Goal: Information Seeking & Learning: Find specific fact

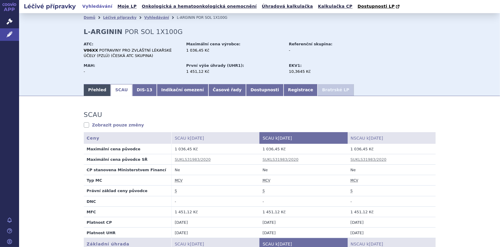
click at [94, 88] on link "Přehled" at bounding box center [97, 90] width 27 height 12
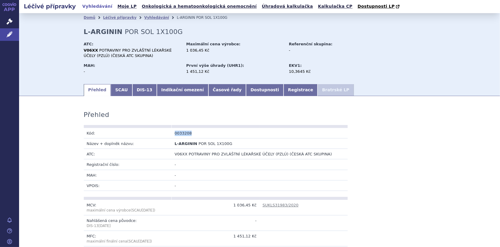
drag, startPoint x: 192, startPoint y: 134, endPoint x: 169, endPoint y: 134, distance: 22.6
click at [169, 134] on tr "Kód: 0033208" at bounding box center [216, 133] width 264 height 10
copy tr "Kód: 0033208"
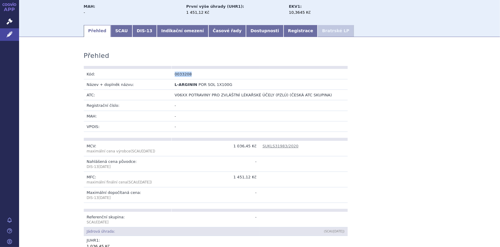
scroll to position [60, 0]
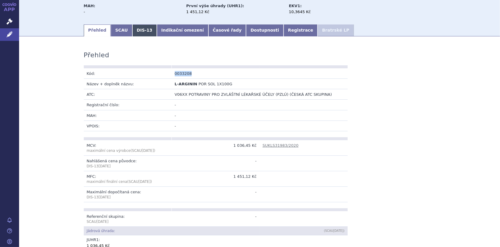
drag, startPoint x: 116, startPoint y: 27, endPoint x: 126, endPoint y: 28, distance: 10.7
click at [116, 27] on link "SCAU" at bounding box center [121, 30] width 21 height 12
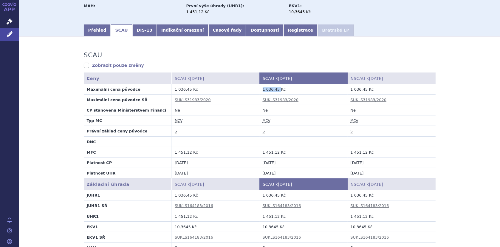
drag, startPoint x: 260, startPoint y: 89, endPoint x: 275, endPoint y: 89, distance: 15.2
click at [275, 89] on td "1 036,45 Kč" at bounding box center [304, 89] width 88 height 10
copy td "1 036,45"
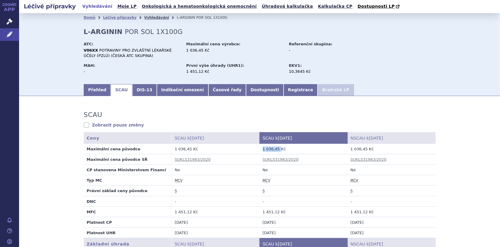
click at [148, 18] on link "Vyhledávání" at bounding box center [156, 17] width 25 height 4
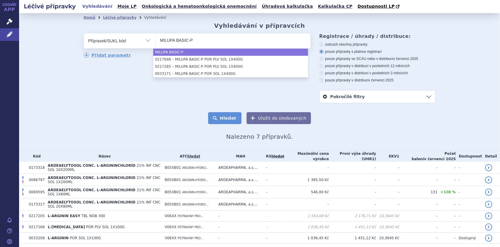
type input "MILUPA BASIC-P"
select select "MILUPA BASIC-P"
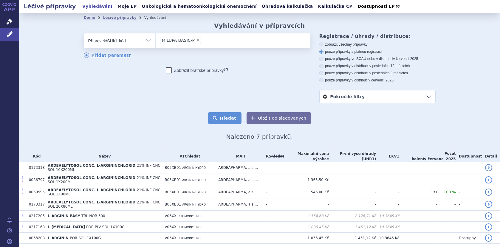
click at [224, 119] on button "Hledat" at bounding box center [225, 118] width 34 height 12
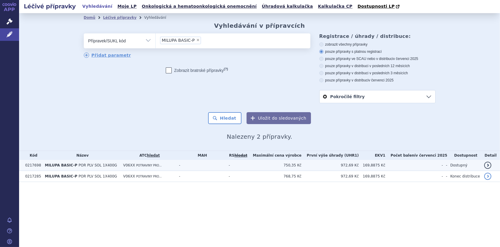
click at [39, 165] on td "0217698" at bounding box center [32, 165] width 20 height 11
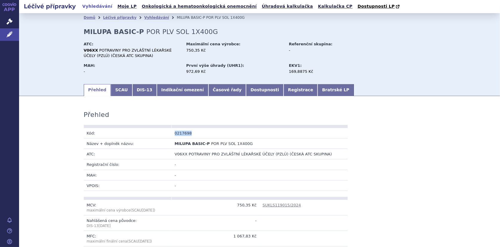
drag, startPoint x: 171, startPoint y: 133, endPoint x: 189, endPoint y: 132, distance: 18.2
click at [189, 132] on td "0217698" at bounding box center [216, 133] width 88 height 10
copy td "0217698"
drag, startPoint x: 173, startPoint y: 144, endPoint x: 254, endPoint y: 146, distance: 80.8
click at [254, 146] on td "MILUPA BASIC-P POR PLV SOL 1X400G" at bounding box center [216, 143] width 88 height 10
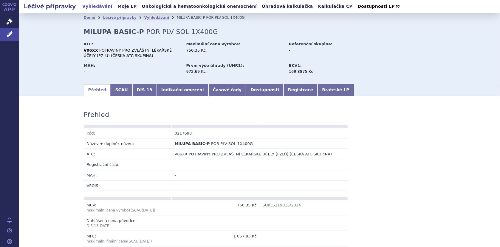
click at [190, 133] on td "0217698" at bounding box center [216, 133] width 88 height 10
drag, startPoint x: 173, startPoint y: 133, endPoint x: 189, endPoint y: 133, distance: 15.8
click at [189, 133] on td "0217698" at bounding box center [216, 133] width 88 height 10
copy td "0217698"
drag, startPoint x: 173, startPoint y: 144, endPoint x: 243, endPoint y: 145, distance: 70.3
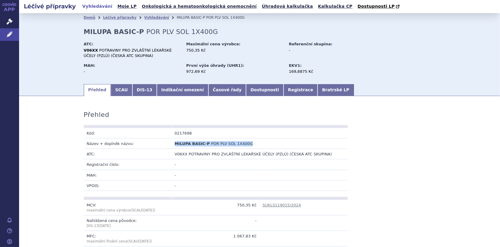
click at [243, 145] on td "MILUPA BASIC-P POR PLV SOL 1X400G" at bounding box center [216, 143] width 88 height 10
copy td "MILUPA BASIC-P POR PLV SOL 1X400G"
drag, startPoint x: 274, startPoint y: 89, endPoint x: 276, endPoint y: 92, distance: 3.9
click at [283, 89] on link "Registrace" at bounding box center [300, 90] width 34 height 12
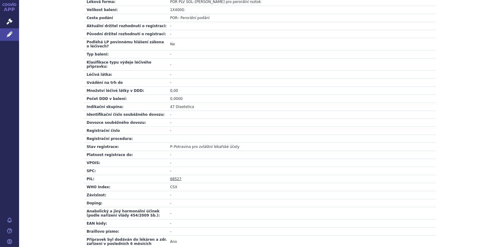
scroll to position [196, 0]
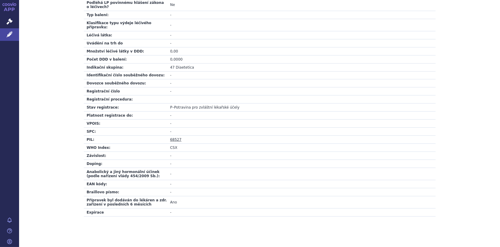
click at [173, 137] on link "68527" at bounding box center [175, 139] width 11 height 4
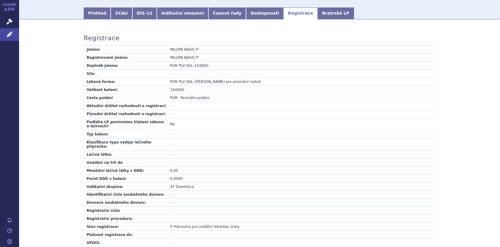
scroll to position [0, 0]
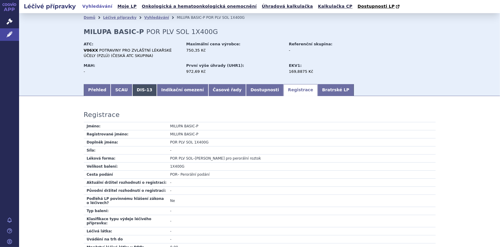
drag, startPoint x: 116, startPoint y: 88, endPoint x: 138, endPoint y: 92, distance: 22.7
click at [116, 88] on link "SCAU" at bounding box center [121, 90] width 21 height 12
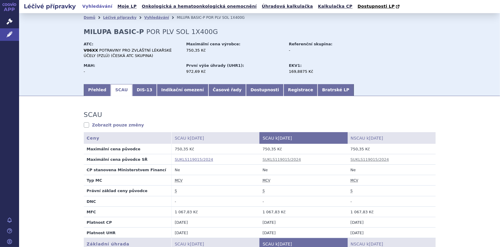
click at [193, 157] on link "SUKLS119015/2024" at bounding box center [194, 159] width 38 height 4
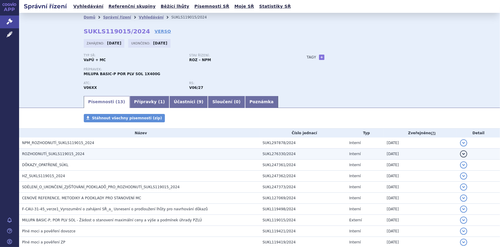
click at [62, 153] on span "ROZHODNUTÍ_SUKLS119015_2024" at bounding box center [53, 154] width 62 height 4
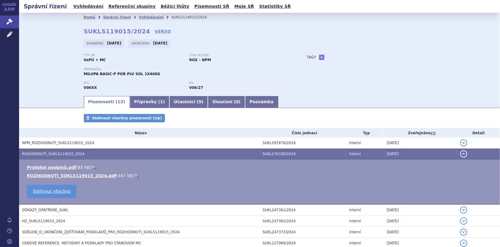
click at [134, 173] on link "🔍" at bounding box center [136, 175] width 5 height 5
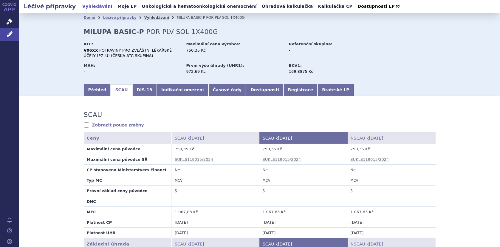
click at [149, 17] on link "Vyhledávání" at bounding box center [156, 17] width 25 height 4
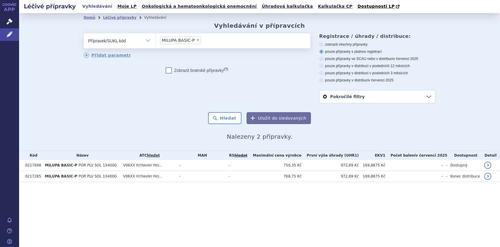
drag, startPoint x: 0, startPoint y: 0, endPoint x: 198, endPoint y: 38, distance: 201.5
click at [198, 38] on li "× MILUPA BASIC-P" at bounding box center [180, 40] width 41 height 7
click at [156, 38] on select "MILUPA BASIC-P" at bounding box center [155, 40] width 0 height 15
select select
type input "MILUPA BASIC-P"
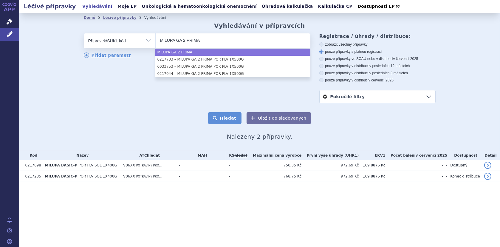
type input "MILUPA GA 2 PRIMA"
click at [234, 117] on button "Hledat" at bounding box center [225, 118] width 34 height 12
select select "MILUPA GA 2 PRIMA"
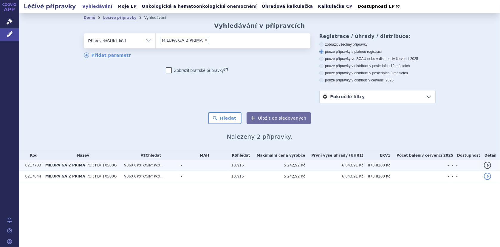
click at [36, 165] on td "0217733" at bounding box center [32, 165] width 20 height 11
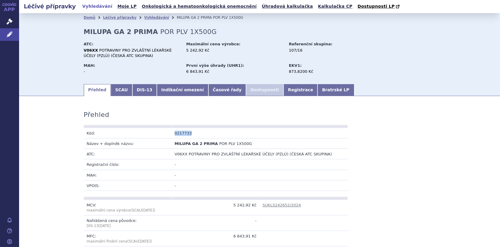
drag, startPoint x: 171, startPoint y: 133, endPoint x: 209, endPoint y: 132, distance: 38.4
click at [209, 132] on td "0217733" at bounding box center [216, 133] width 88 height 10
copy td "0217733"
drag, startPoint x: 172, startPoint y: 144, endPoint x: 247, endPoint y: 143, distance: 75.1
click at [247, 143] on td "MILUPA GA 2 PRIMA POR PLV 1X500G" at bounding box center [216, 143] width 88 height 10
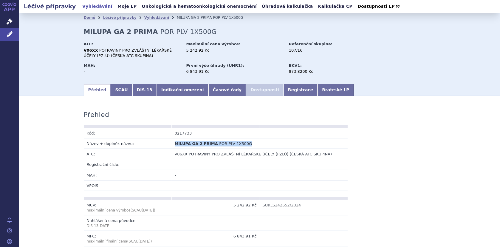
copy td "MILUPA GA 2 PRIMA POR PLV 1X500G"
click at [283, 89] on link "Registrace" at bounding box center [300, 90] width 34 height 12
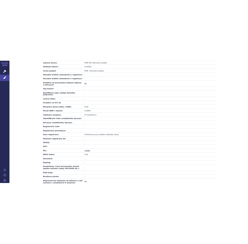
scroll to position [196, 0]
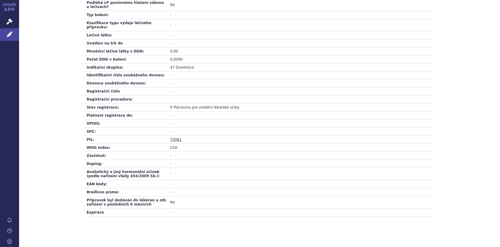
click at [177, 137] on link "73081" at bounding box center [175, 139] width 11 height 4
click at [172, 137] on link "73081" at bounding box center [175, 139] width 11 height 4
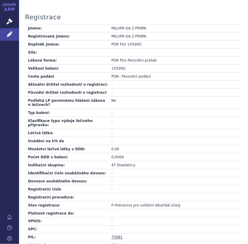
scroll to position [62, 0]
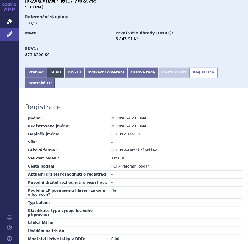
click at [50, 68] on link "SCAU" at bounding box center [55, 73] width 17 height 10
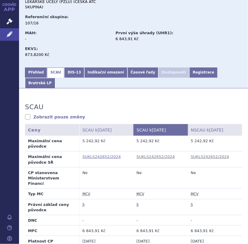
click at [107, 155] on link "SUKLS242652/2024" at bounding box center [102, 157] width 38 height 4
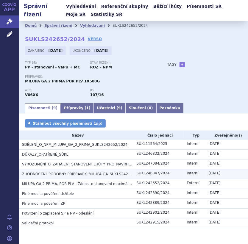
click at [51, 174] on span "ZHODNOCENÍ_PODOBNÝ PŘÍPRAVEK_MILUPA GA_SUKLS242652_2024" at bounding box center [84, 174] width 124 height 4
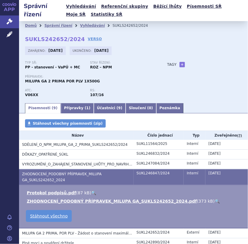
click at [215, 200] on link "🔍" at bounding box center [217, 201] width 5 height 5
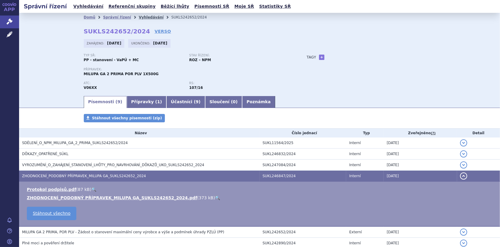
click at [139, 16] on link "Vyhledávání" at bounding box center [151, 17] width 25 height 4
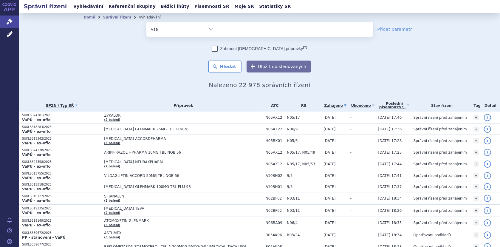
click at [228, 30] on ul at bounding box center [295, 28] width 155 height 13
click at [218, 30] on select at bounding box center [218, 28] width 0 height 15
type input "Mi"
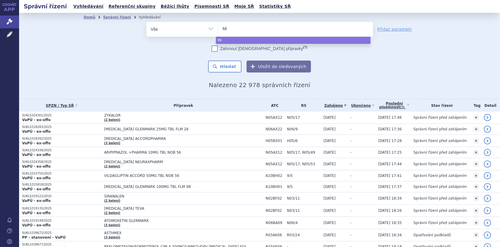
type input "Mil"
type input "Milu"
type input "Milup"
type input "Milupa"
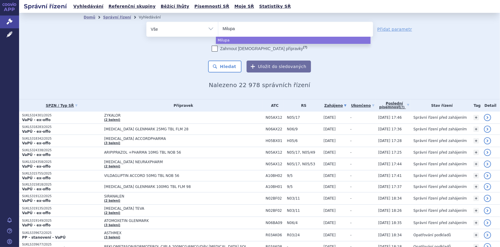
type input "Milupa G"
type input "Milupa GA"
select select "Milupa GA"
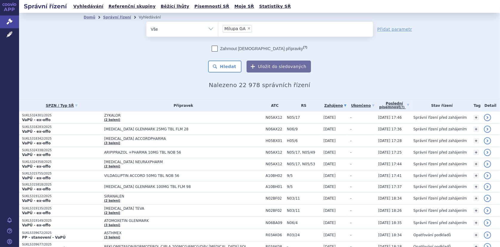
drag, startPoint x: 364, startPoint y: 57, endPoint x: 254, endPoint y: 33, distance: 112.4
click at [364, 57] on div "Zahrnout bratrské přípravky (?) Hledat Uložit do sledovaných" at bounding box center [259, 59] width 226 height 27
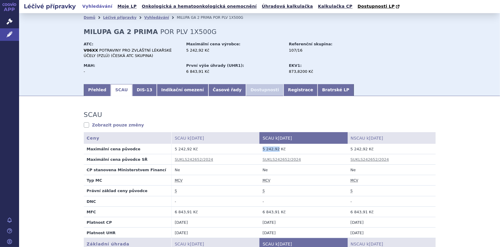
drag, startPoint x: 260, startPoint y: 150, endPoint x: 274, endPoint y: 149, distance: 13.4
click at [274, 149] on td "5 242,92 Kč" at bounding box center [304, 149] width 88 height 10
click at [94, 90] on link "Přehled" at bounding box center [97, 90] width 27 height 12
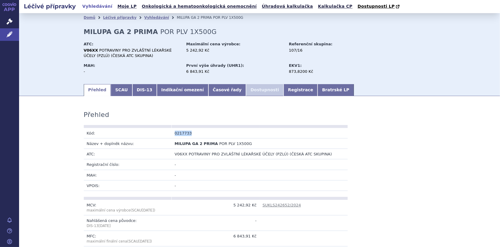
drag, startPoint x: 172, startPoint y: 131, endPoint x: 191, endPoint y: 131, distance: 18.8
click at [191, 131] on td "0217733" at bounding box center [216, 133] width 88 height 10
copy td "0217733"
click at [116, 89] on link "SCAU" at bounding box center [121, 90] width 21 height 12
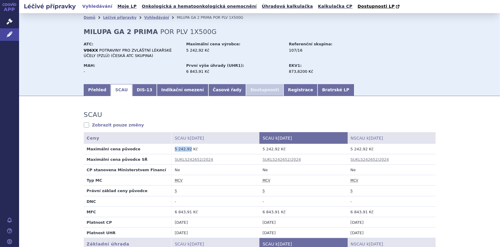
drag, startPoint x: 172, startPoint y: 150, endPoint x: 187, endPoint y: 150, distance: 14.9
click at [187, 150] on td "5 242,92 Kč" at bounding box center [216, 149] width 88 height 10
copy td "5 242,92"
click at [145, 19] on link "Vyhledávání" at bounding box center [156, 17] width 25 height 4
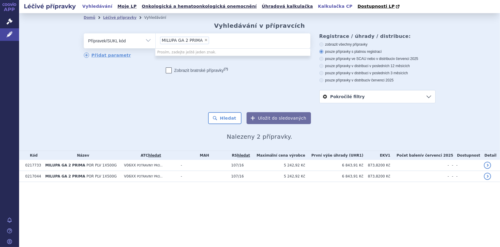
select select
type input "MILUPA GA 2 PRIMA"
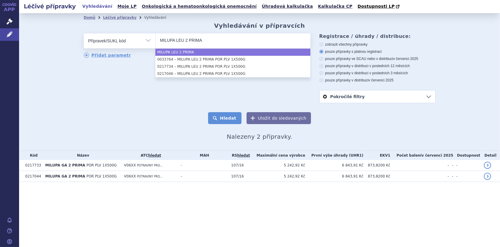
type input "MILUPA LEU 2 PRIMA"
select select "MILUPA LEU 2 PRIMA"
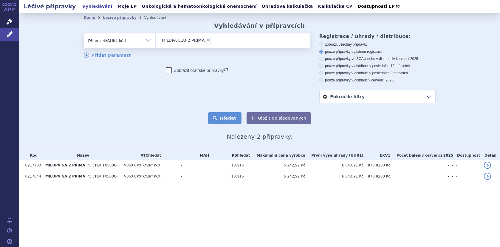
click at [233, 116] on button "Hledat" at bounding box center [225, 118] width 34 height 12
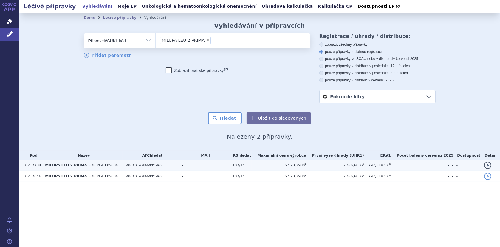
click at [36, 165] on td "0217734" at bounding box center [32, 165] width 20 height 11
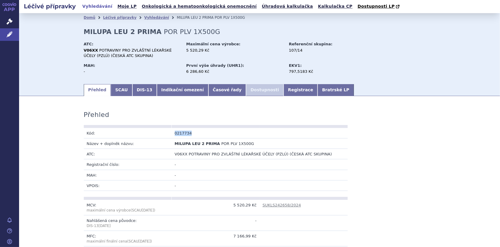
drag, startPoint x: 172, startPoint y: 133, endPoint x: 189, endPoint y: 133, distance: 17.0
click at [189, 133] on td "0217734" at bounding box center [216, 133] width 88 height 10
copy td "0217734"
drag, startPoint x: 173, startPoint y: 142, endPoint x: 251, endPoint y: 141, distance: 78.4
click at [251, 141] on td "MILUPA LEU 2 PRIMA POR PLV 1X500G" at bounding box center [216, 143] width 88 height 10
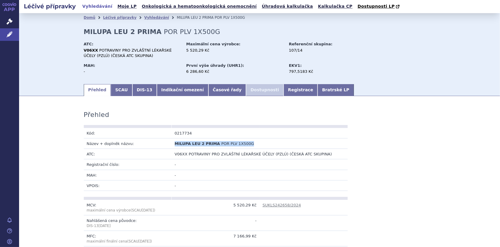
copy td "MILUPA LEU 2 PRIMA POR PLV 1X500G"
click at [283, 90] on link "Registrace" at bounding box center [300, 90] width 34 height 12
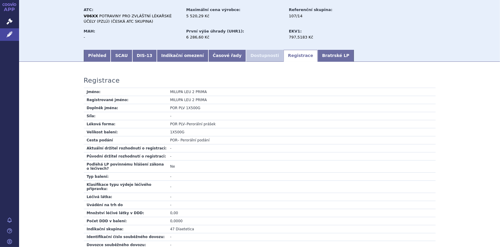
scroll to position [119, 0]
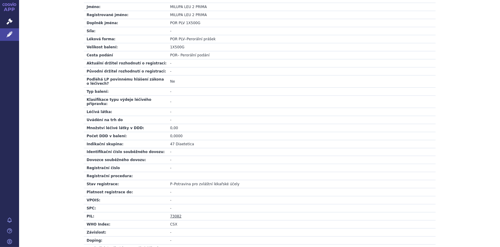
click at [175, 214] on link "73082" at bounding box center [175, 216] width 11 height 4
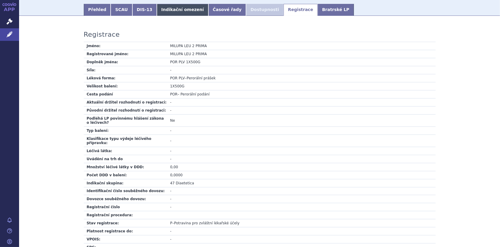
scroll to position [0, 0]
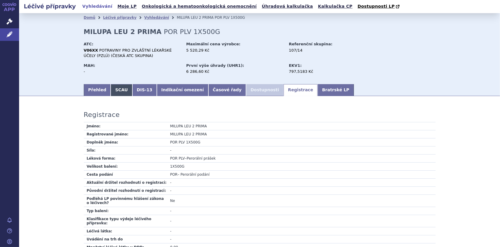
click at [117, 90] on link "SCAU" at bounding box center [121, 90] width 21 height 12
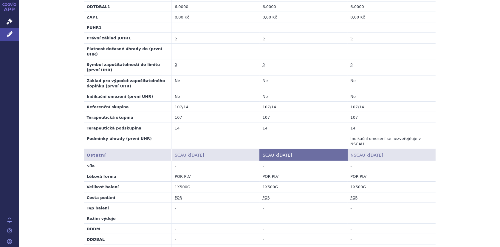
scroll to position [358, 0]
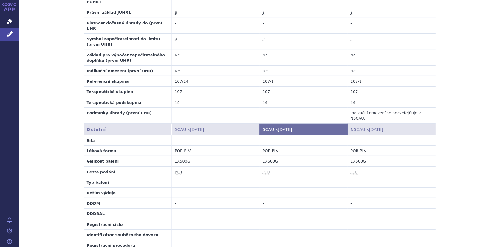
drag, startPoint x: 182, startPoint y: 76, endPoint x: 197, endPoint y: 76, distance: 14.3
click at [183, 76] on td "107/14" at bounding box center [216, 81] width 88 height 10
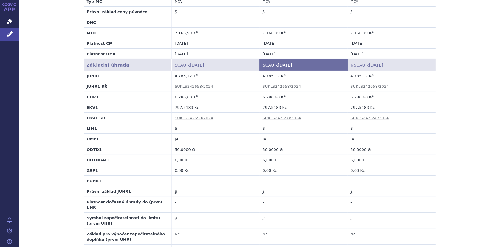
scroll to position [149, 0]
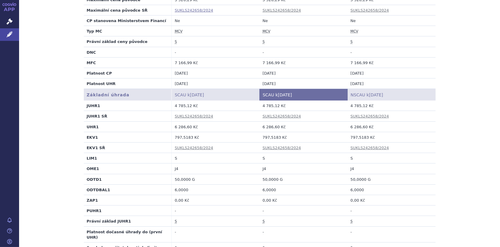
click at [178, 10] on link "SUKLS242658/2024" at bounding box center [194, 10] width 38 height 4
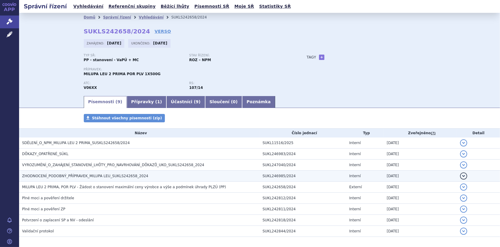
click at [52, 174] on span "ZHODNOCENÍ_PODOBNÝ_PŘÍPRAVEK_MILUPA LEU_SUKLS242658_2024" at bounding box center [85, 176] width 126 height 4
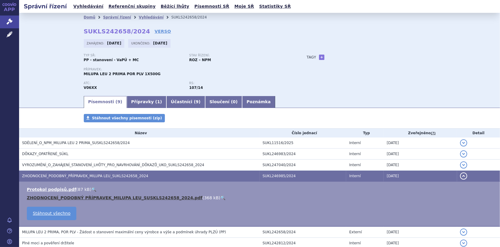
click at [56, 196] on link "ZHODNOCENÍ_PODOBNÝ PŘÍPRAVEK_MILUPA LEU_SUSKLS242658_2024.pdf" at bounding box center [115, 197] width 176 height 5
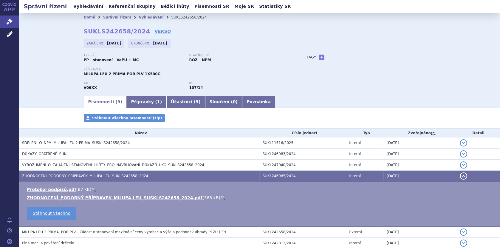
click at [220, 197] on link "🔍" at bounding box center [222, 197] width 5 height 5
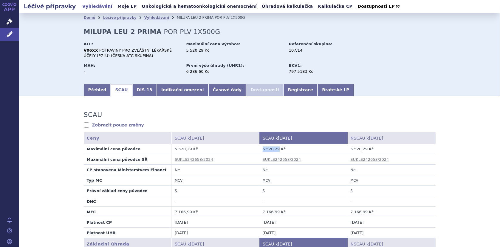
drag, startPoint x: 260, startPoint y: 150, endPoint x: 274, endPoint y: 152, distance: 14.7
click at [274, 152] on td "5 520,29 Kč" at bounding box center [304, 149] width 88 height 10
copy td "5 520,29"
click at [145, 18] on link "Vyhledávání" at bounding box center [156, 17] width 25 height 4
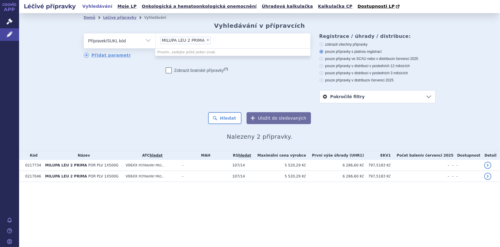
select select
type input "MILUPA LEU 2 PRIMA"
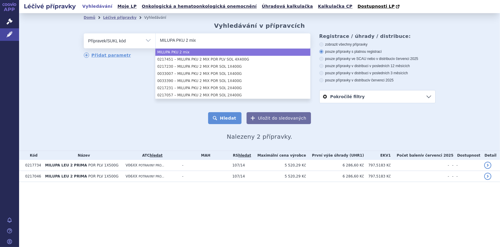
type input "MILUPA PKU 2 mix"
click at [222, 122] on button "Hledat" at bounding box center [225, 118] width 34 height 12
select select "MILUPA PKU 2 mix"
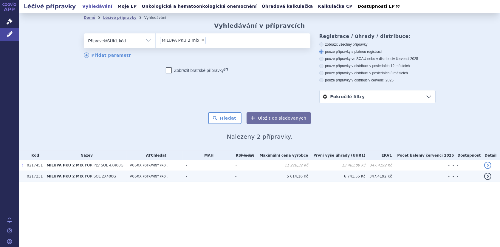
click at [37, 176] on td "0217231" at bounding box center [34, 176] width 20 height 11
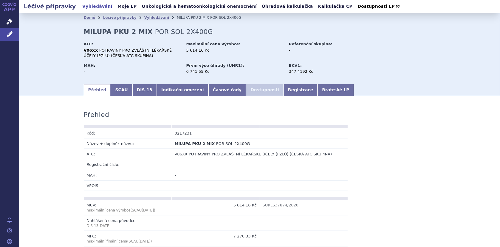
click at [195, 133] on td "0217231" at bounding box center [216, 133] width 88 height 10
drag, startPoint x: 194, startPoint y: 132, endPoint x: 155, endPoint y: 133, distance: 38.5
click at [155, 133] on tr "Kód: 0217231" at bounding box center [216, 133] width 264 height 10
copy tr "Kód: 0217231"
click at [115, 89] on link "SCAU" at bounding box center [121, 90] width 21 height 12
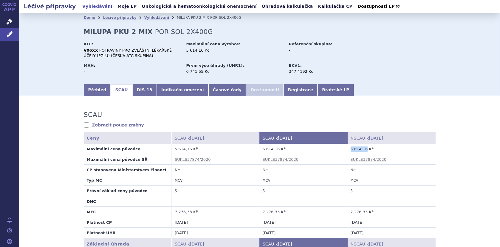
drag, startPoint x: 348, startPoint y: 151, endPoint x: 363, endPoint y: 149, distance: 14.7
click at [363, 149] on td "5 614,16 Kč" at bounding box center [391, 149] width 88 height 10
copy td "5 614,16"
click at [91, 91] on link "Přehled" at bounding box center [97, 90] width 27 height 12
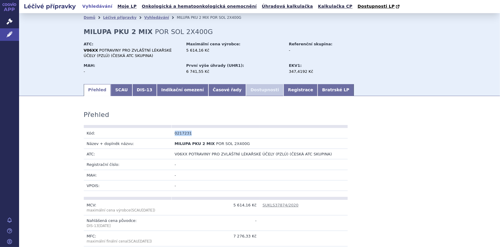
drag, startPoint x: 173, startPoint y: 132, endPoint x: 192, endPoint y: 132, distance: 19.7
click at [192, 132] on td "0217231" at bounding box center [216, 133] width 88 height 10
copy td "0217231"
drag, startPoint x: 172, startPoint y: 142, endPoint x: 242, endPoint y: 145, distance: 70.4
click at [242, 145] on td "MILUPA PKU 2 MIX POR SOL 2X400G" at bounding box center [216, 143] width 88 height 10
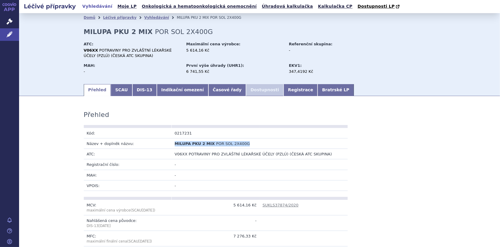
copy td "MILUPA PKU 2 MIX POR SOL 2X400G"
click at [120, 91] on link "SCAU" at bounding box center [121, 90] width 21 height 12
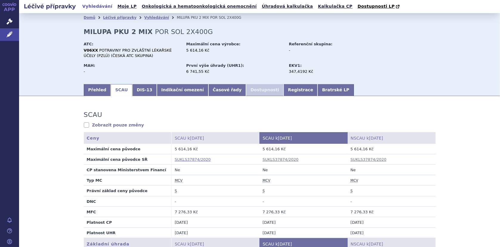
click at [187, 157] on link "SUKLS37874/2020" at bounding box center [193, 159] width 36 height 4
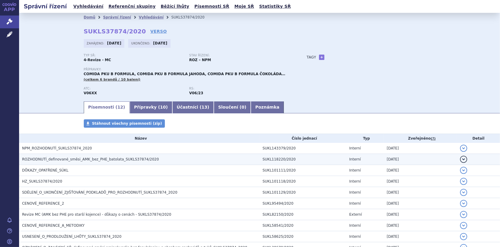
click at [70, 157] on span "ROZHODNUTÍ_definované_směsi_AMK_bez_PHE_batolata_SUKLS37874/2020" at bounding box center [90, 159] width 137 height 4
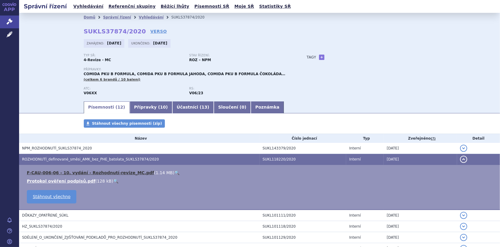
click at [67, 170] on link "F-CAU-006-06 - 10. vydání - Rozhodnutí-revize_MC.pdf" at bounding box center [90, 172] width 127 height 5
click at [174, 172] on link "🔍" at bounding box center [176, 172] width 5 height 5
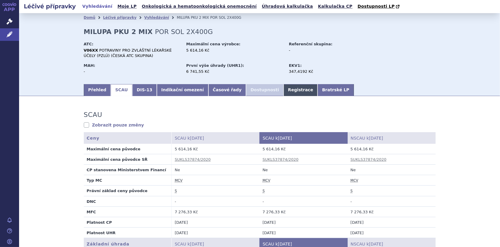
drag, startPoint x: 274, startPoint y: 89, endPoint x: 277, endPoint y: 90, distance: 3.4
click at [283, 89] on link "Registrace" at bounding box center [300, 90] width 34 height 12
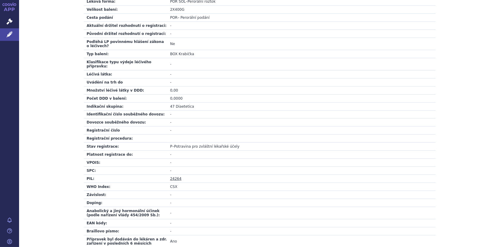
scroll to position [196, 0]
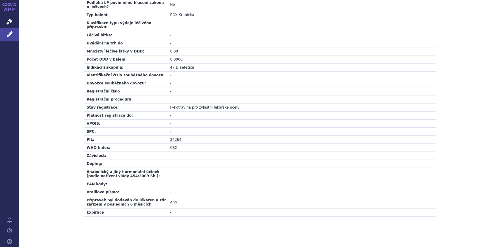
click at [171, 137] on link "24264" at bounding box center [175, 139] width 11 height 4
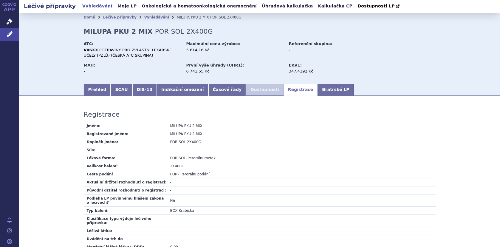
scroll to position [0, 0]
click at [118, 90] on link "SCAU" at bounding box center [121, 90] width 21 height 12
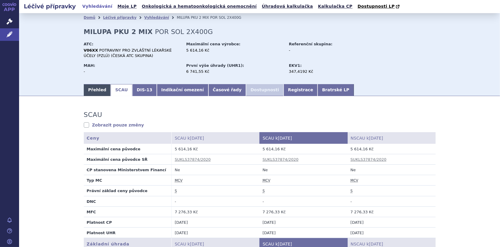
drag, startPoint x: 90, startPoint y: 89, endPoint x: 95, endPoint y: 89, distance: 4.5
click at [90, 89] on link "Přehled" at bounding box center [97, 90] width 27 height 12
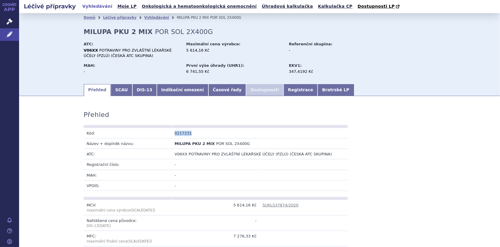
drag, startPoint x: 172, startPoint y: 133, endPoint x: 191, endPoint y: 133, distance: 19.4
click at [191, 133] on td "0217231" at bounding box center [216, 133] width 88 height 10
copy td "0217231"
click at [144, 18] on link "Vyhledávání" at bounding box center [156, 17] width 25 height 4
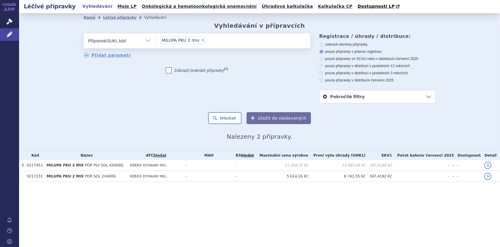
drag, startPoint x: 0, startPoint y: 0, endPoint x: 198, endPoint y: 40, distance: 201.8
click at [201, 40] on span "×" at bounding box center [203, 40] width 4 height 4
click at [156, 40] on select "MILUPA PKU 2 mix" at bounding box center [155, 40] width 0 height 15
select select
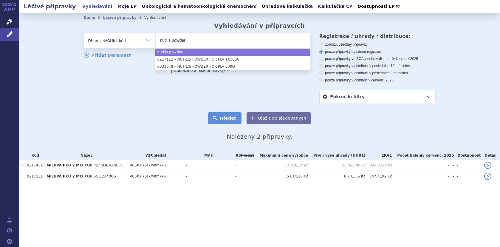
type input "nutilis powder"
select select "nutilis powder"
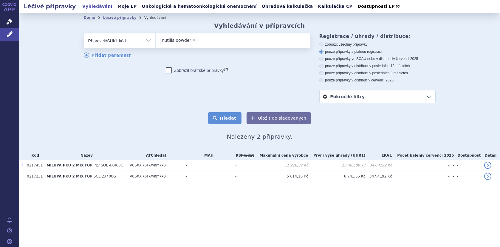
click at [231, 117] on button "Hledat" at bounding box center [225, 118] width 34 height 12
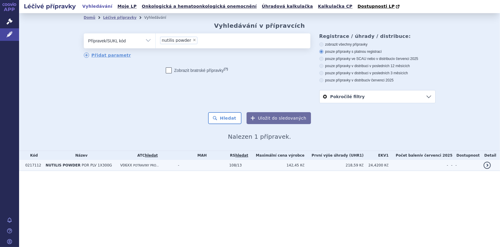
click at [39, 167] on td "0217112" at bounding box center [32, 165] width 20 height 11
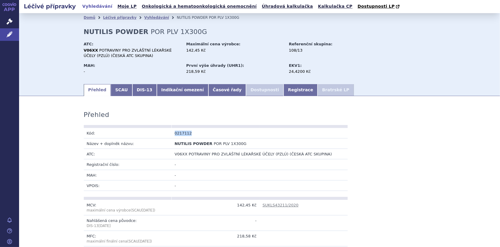
drag, startPoint x: 172, startPoint y: 133, endPoint x: 191, endPoint y: 133, distance: 19.1
click at [191, 133] on td "0217112" at bounding box center [216, 133] width 88 height 10
copy td "0217112"
click at [114, 92] on link "SCAU" at bounding box center [121, 90] width 21 height 12
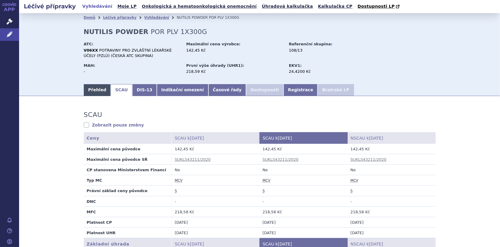
click at [88, 88] on link "Přehled" at bounding box center [97, 90] width 27 height 12
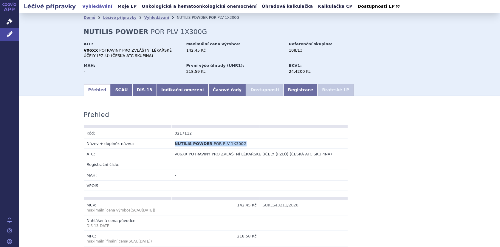
drag, startPoint x: 172, startPoint y: 144, endPoint x: 239, endPoint y: 148, distance: 67.8
click at [239, 148] on td "NUTILIS POWDER POR PLV 1X300G" at bounding box center [216, 143] width 88 height 10
copy td "NUTILIS POWDER POR PLV 1X300G"
click at [283, 89] on link "Registrace" at bounding box center [300, 90] width 34 height 12
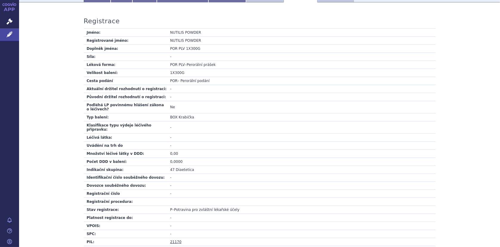
scroll to position [149, 0]
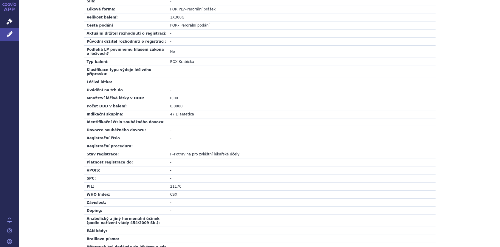
click at [173, 184] on link "21170" at bounding box center [175, 186] width 11 height 4
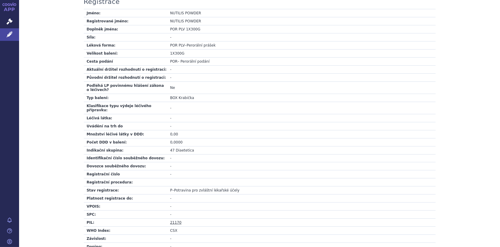
scroll to position [60, 0]
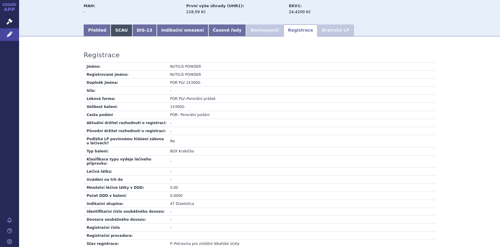
click at [111, 30] on link "SCAU" at bounding box center [121, 30] width 21 height 12
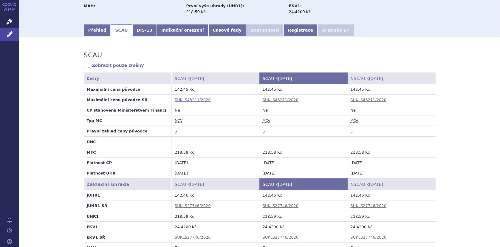
click at [187, 99] on link "SUKLS43211/2020" at bounding box center [193, 99] width 36 height 4
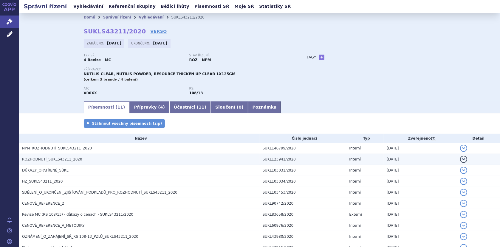
drag, startPoint x: 59, startPoint y: 157, endPoint x: 67, endPoint y: 157, distance: 7.8
click at [59, 157] on span "ROZHODNUTÍ_SUKLS43211_2020" at bounding box center [52, 159] width 60 height 4
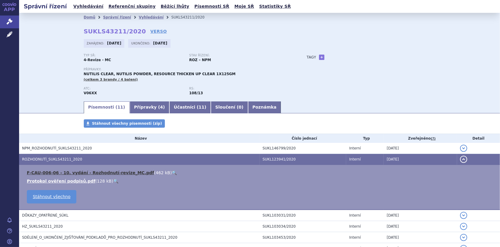
click at [93, 173] on link "F-CAU-006-06 - 10. vydání - Rozhodnutí-revize_MC.pdf" at bounding box center [90, 172] width 127 height 5
click at [172, 170] on link "🔍" at bounding box center [174, 172] width 5 height 5
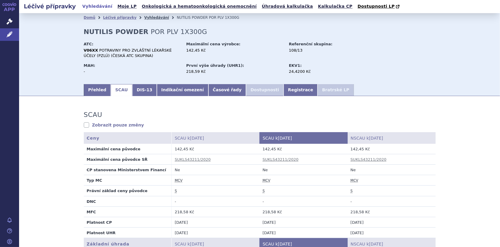
click at [150, 18] on link "Vyhledávání" at bounding box center [156, 17] width 25 height 4
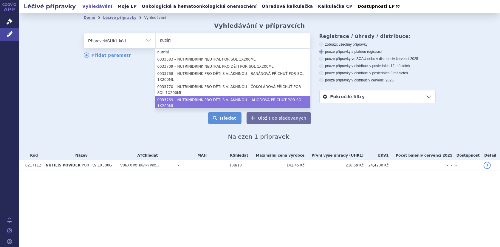
type input "nutrini"
click at [224, 117] on button "Hledat" at bounding box center [225, 118] width 34 height 12
select select "d26150d6-ae2c-4cc6-9741-3e0c6d5d85fa"
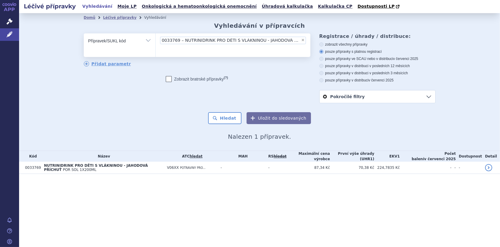
click at [175, 42] on span "0033769 – NUTRINIDRINK PRO DĚTI S VLÁKNINOU - JAHODOVÁ PŘÍCHUŤ POR SOL 1X200ML" at bounding box center [231, 40] width 138 height 4
click at [156, 42] on select "0033769 – NUTRINIDRINK PRO DĚTI S VLÁKNINOU - JAHODOVÁ PŘÍCHUŤ POR SOL 1X200ML" at bounding box center [155, 40] width 0 height 15
click at [301, 40] on span "×" at bounding box center [303, 40] width 4 height 4
click at [156, 40] on select "0033769 – NUTRINIDRINK PRO DĚTI S VLÁKNINOU - JAHODOVÁ PŘÍCHUŤ POR SOL 1X200ML" at bounding box center [155, 40] width 0 height 15
select select
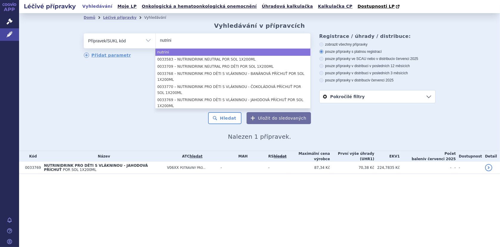
type input "nutrini"
select select "nutrini"
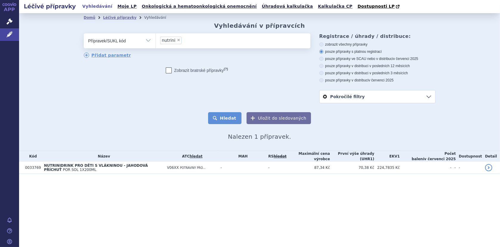
click at [231, 120] on button "Hledat" at bounding box center [225, 118] width 34 height 12
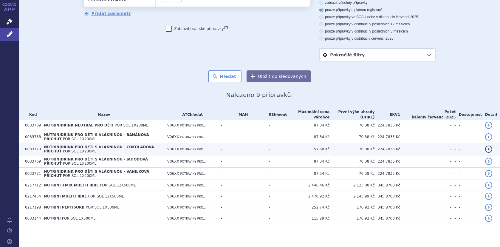
scroll to position [42, 0]
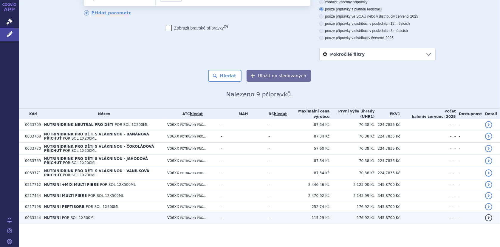
click at [47, 216] on span "NUTRINI" at bounding box center [52, 217] width 17 height 4
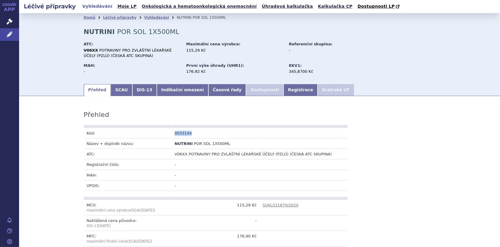
drag, startPoint x: 192, startPoint y: 134, endPoint x: 152, endPoint y: 132, distance: 40.3
click at [152, 132] on tr "Kód: 0033144" at bounding box center [216, 133] width 264 height 10
copy tr "Kód: 0033144"
drag, startPoint x: 118, startPoint y: 91, endPoint x: 141, endPoint y: 90, distance: 22.9
click at [118, 91] on link "SCAU" at bounding box center [121, 90] width 21 height 12
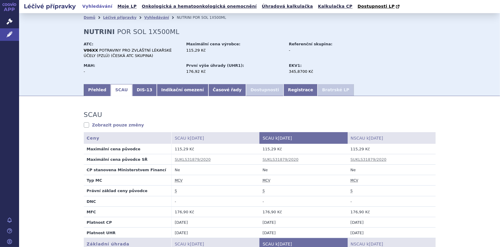
click at [97, 89] on link "Přehled" at bounding box center [97, 90] width 27 height 12
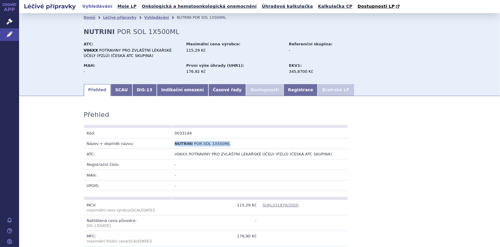
drag, startPoint x: 172, startPoint y: 143, endPoint x: 236, endPoint y: 145, distance: 64.1
click at [236, 145] on td "NUTRINI POR SOL 1X500ML" at bounding box center [216, 143] width 88 height 10
copy td "NUTRINI POR SOL 1X500ML"
drag, startPoint x: 269, startPoint y: 91, endPoint x: 269, endPoint y: 95, distance: 4.2
click at [283, 91] on link "Registrace" at bounding box center [300, 90] width 34 height 12
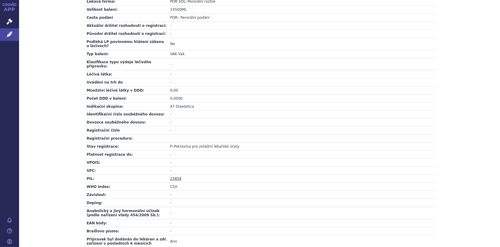
scroll to position [196, 0]
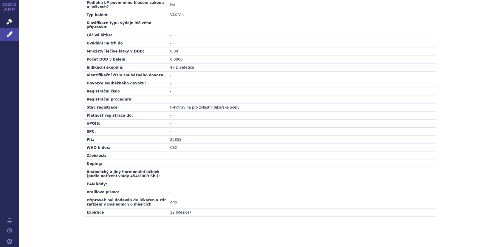
click at [173, 137] on link "23858" at bounding box center [175, 139] width 11 height 4
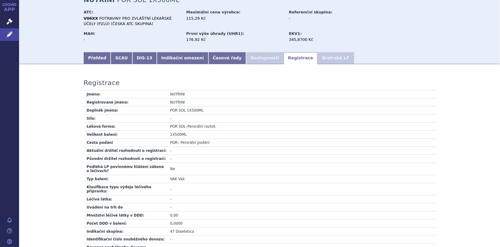
scroll to position [0, 0]
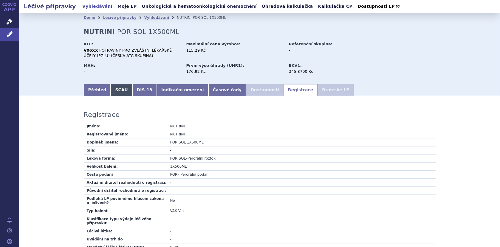
click at [116, 90] on link "SCAU" at bounding box center [121, 90] width 21 height 12
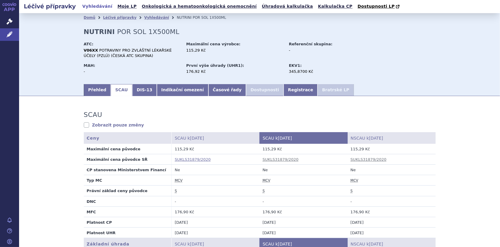
click at [196, 160] on link "SUKLS31879/2020" at bounding box center [193, 159] width 36 height 4
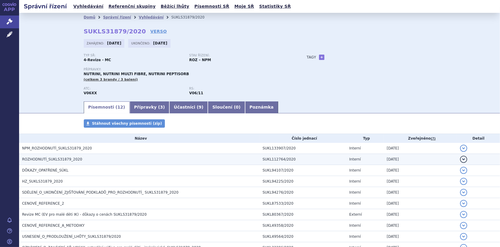
drag, startPoint x: 0, startPoint y: 0, endPoint x: 52, endPoint y: 157, distance: 165.8
click at [52, 157] on span "ROZHODNUTÍ_SUKLS31879_2020" at bounding box center [52, 159] width 60 height 4
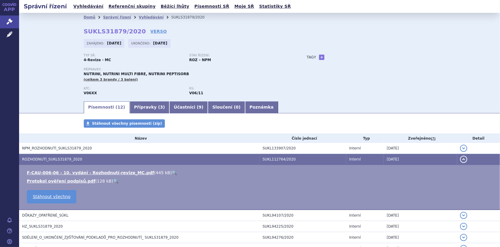
click at [172, 171] on link "🔍" at bounding box center [174, 172] width 5 height 5
click at [141, 18] on link "Vyhledávání" at bounding box center [151, 17] width 25 height 4
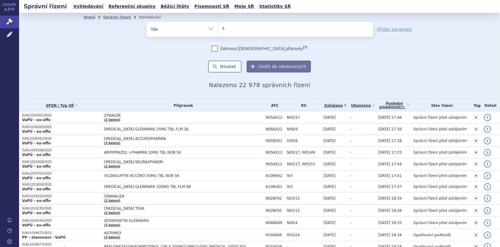
type input "NUT"
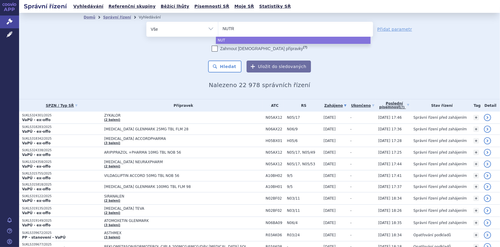
type input "NUTRI"
type input "NUTRIS"
type input "NUTRISO"
type input "NUTRISON"
select select "NUTRISON"
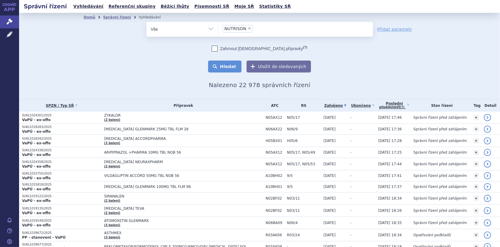
click at [227, 67] on button "Hledat" at bounding box center [225, 66] width 34 height 12
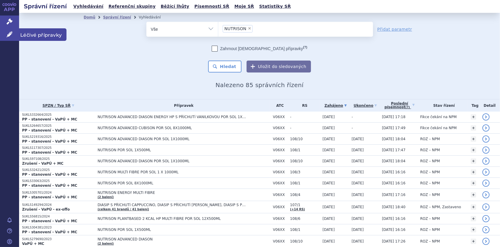
click at [4, 32] on link "Léčivé přípravky" at bounding box center [9, 34] width 19 height 13
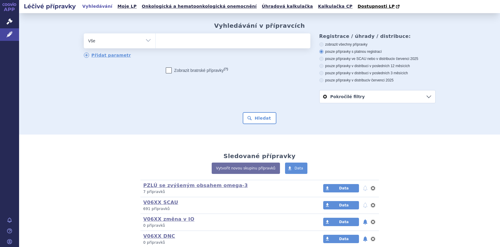
click at [173, 42] on ul at bounding box center [233, 39] width 155 height 13
click at [156, 42] on select at bounding box center [155, 40] width 0 height 15
type input "NUT"
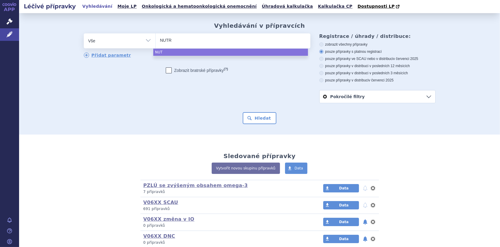
type input "NUTRI"
type input "NUTRIS"
type input "NUTRISO"
type input "NUTRISON"
select select "NUTRISON"
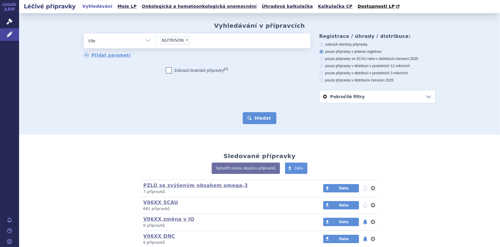
click at [251, 116] on button "Hledat" at bounding box center [260, 118] width 34 height 12
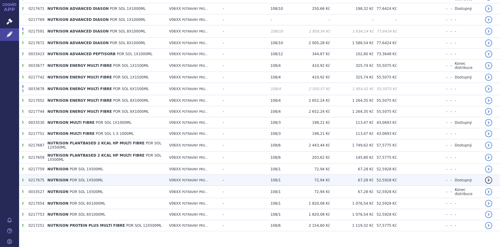
scroll to position [221, 0]
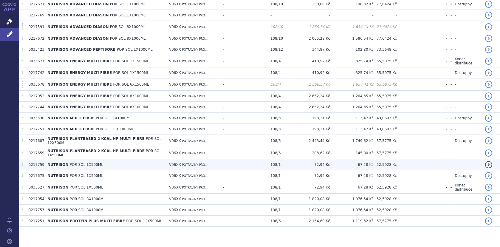
click at [39, 159] on td "0217759" at bounding box center [35, 164] width 19 height 11
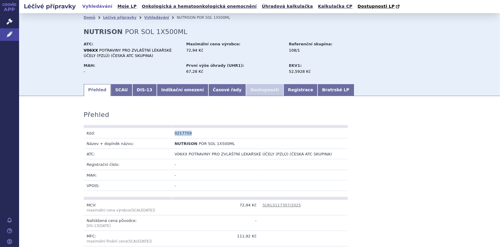
drag, startPoint x: 171, startPoint y: 133, endPoint x: 205, endPoint y: 134, distance: 34.0
click at [205, 134] on td "0217759" at bounding box center [216, 133] width 88 height 10
copy td "0217759"
drag, startPoint x: 173, startPoint y: 143, endPoint x: 230, endPoint y: 145, distance: 57.2
click at [230, 145] on td "NUTRISON POR SOL 1X500ML" at bounding box center [216, 143] width 88 height 10
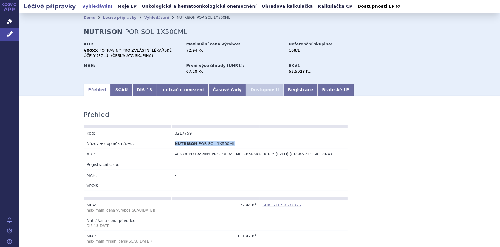
copy td "NUTRISON POR SOL 1X500ML"
drag, startPoint x: 173, startPoint y: 133, endPoint x: 190, endPoint y: 133, distance: 17.6
click at [190, 133] on td "0217759" at bounding box center [216, 133] width 88 height 10
copy td "0217759"
click at [111, 89] on link "SCAU" at bounding box center [121, 90] width 21 height 12
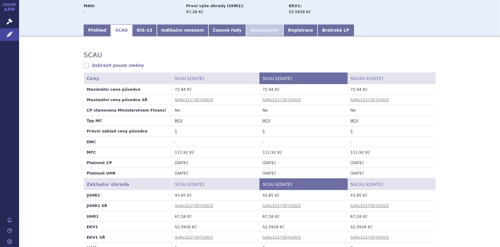
scroll to position [60, 0]
click at [190, 98] on link "SUKLS117307/2025" at bounding box center [194, 99] width 38 height 4
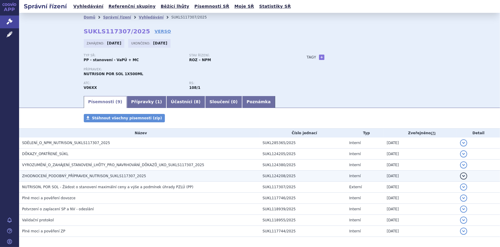
click at [46, 176] on span "ZHODNOCENÍ_PODOBNÝ_PŘÍPRAVEK_NUTRISON_SUKLS117307_2025" at bounding box center [84, 176] width 124 height 4
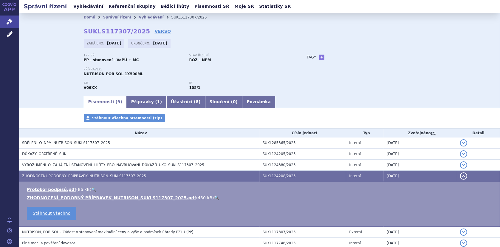
click at [214, 197] on link "🔍" at bounding box center [216, 197] width 5 height 5
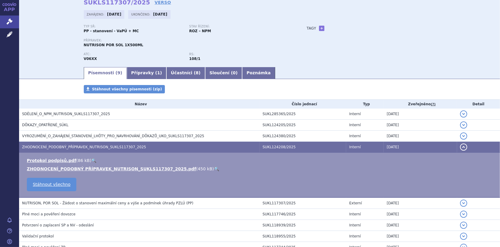
scroll to position [70, 0]
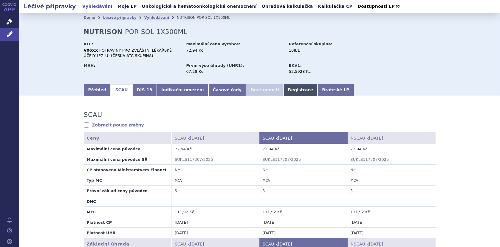
click at [283, 89] on link "Registrace" at bounding box center [300, 90] width 34 height 12
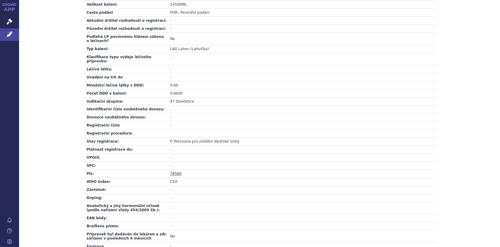
scroll to position [196, 0]
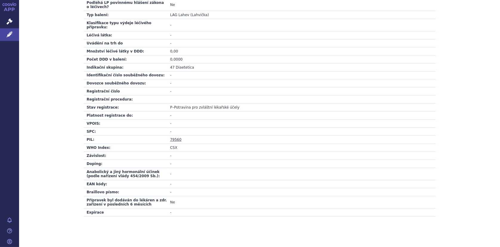
click at [173, 137] on link "79560" at bounding box center [175, 139] width 11 height 4
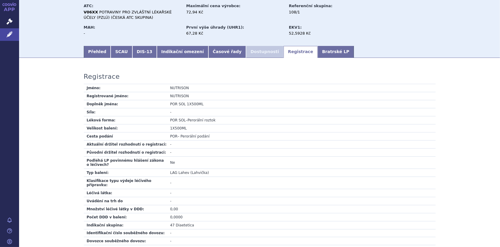
scroll to position [0, 0]
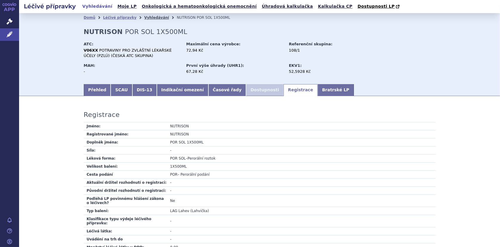
click at [148, 18] on link "Vyhledávání" at bounding box center [156, 17] width 25 height 4
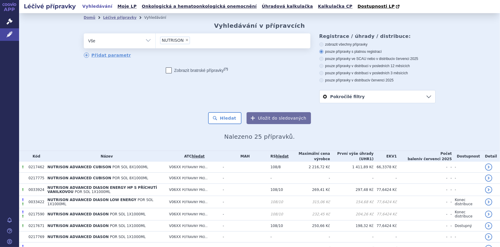
click at [192, 41] on input "NUTRISON × NUTRISON" at bounding box center [193, 39] width 3 height 7
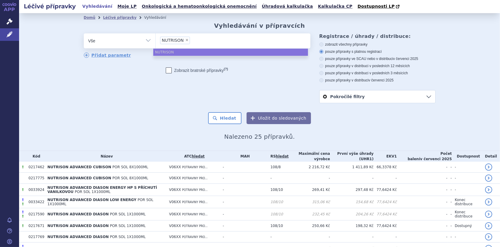
select select
type input "NUTRISON"
type input "NUTRISON M"
type input "NUTRISON MU"
type input "NUTRISON MULT"
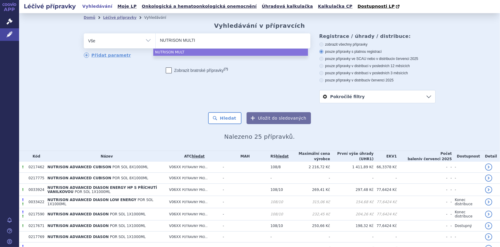
type input "NUTRISON MULTI"
type input "NUTRISON MULTI F"
type input "NUTRISON MULTI FI"
type input "NUTRISON MULTI FIB"
type input "NUTRISON MULTI FIBR"
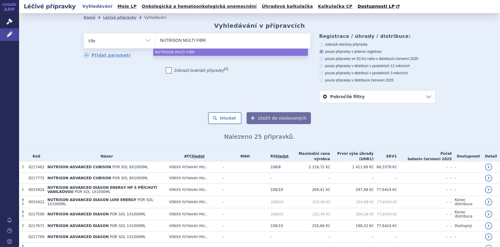
type input "NUTRISON MULTI FIBRE"
select select "NUTRISON MULTI FIBRE"
click at [227, 117] on button "Hledat" at bounding box center [225, 118] width 34 height 12
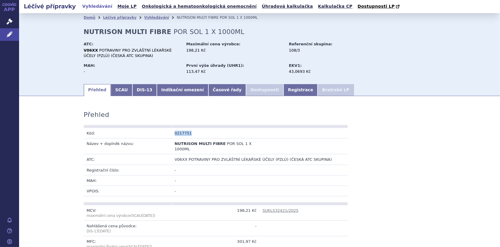
drag, startPoint x: 172, startPoint y: 132, endPoint x: 200, endPoint y: 133, distance: 27.7
click at [200, 133] on td "0217751" at bounding box center [216, 133] width 88 height 10
copy td "0217751"
click at [111, 86] on link "SCAU" at bounding box center [121, 90] width 21 height 12
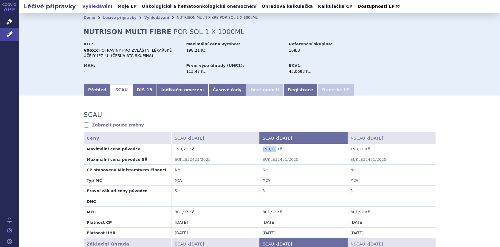
drag, startPoint x: 259, startPoint y: 150, endPoint x: 271, endPoint y: 149, distance: 11.6
click at [271, 149] on td "198,21 Kč" at bounding box center [304, 149] width 88 height 10
copy td "198,21"
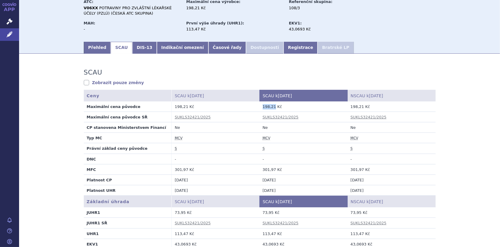
scroll to position [30, 0]
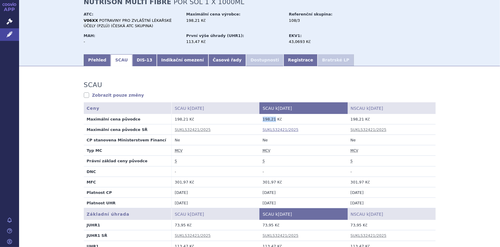
click at [280, 129] on link "SUKLS32421/2025" at bounding box center [281, 129] width 36 height 4
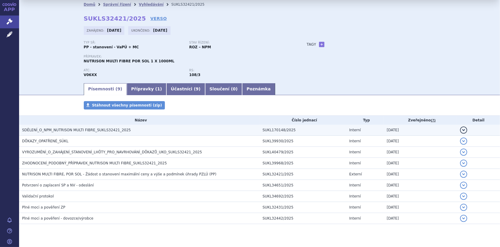
scroll to position [25, 0]
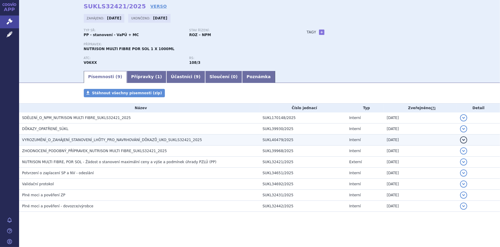
click at [117, 139] on span "VYROZUMĚNÍ_O_ZAHÁJENÍ_STANOVENÍ_LHŮTY_PRO_NAVRHOVÁNÍ_DŮKAZŮ_UKO_SUKLS32421_2025" at bounding box center [112, 140] width 180 height 4
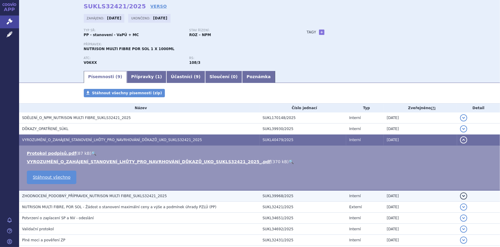
click at [74, 198] on h3 "ZHODNOCENÍ_PODOBNÝ_PŘÍPRAVEK_NUTRISON MULTI FIBRE_SUKLS32421_2025" at bounding box center [140, 196] width 237 height 6
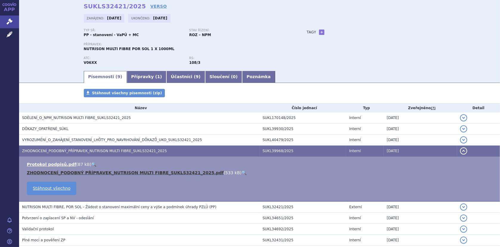
click at [119, 171] on link "ZHODNOCENÍ_PODOBNÝ PŘÍPRAVEK_NUTRISON MULTI FIBRE_SUKLS32421_2025.pdf" at bounding box center [125, 172] width 197 height 5
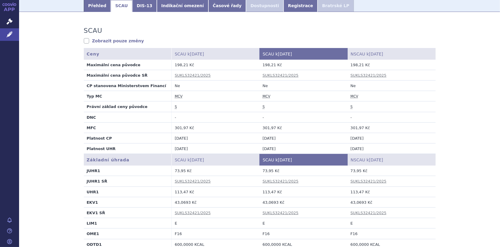
scroll to position [89, 0]
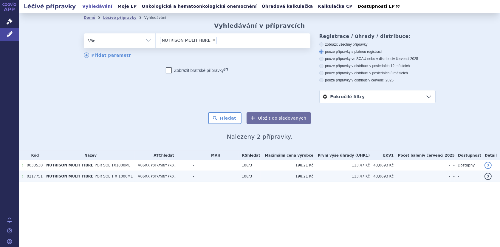
click at [72, 175] on span "NUTRISON MULTI FIBRE" at bounding box center [69, 176] width 47 height 4
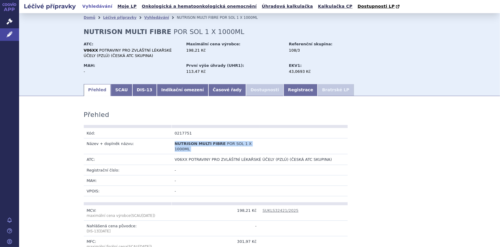
drag, startPoint x: 173, startPoint y: 145, endPoint x: 265, endPoint y: 145, distance: 92.7
click at [265, 145] on tr "Název + doplněk názvu: NUTRISON MULTI FIBRE POR SOL 1 X 1000ML" at bounding box center [216, 146] width 264 height 16
copy tr "NUTRISON MULTI FIBRE POR SOL 1 X 1000ML"
click at [283, 88] on link "Registrace" at bounding box center [300, 90] width 34 height 12
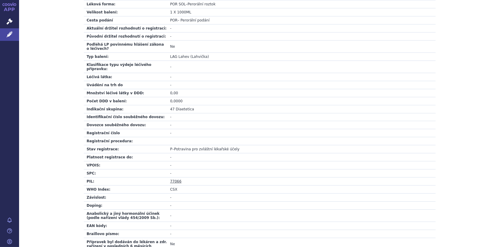
scroll to position [196, 0]
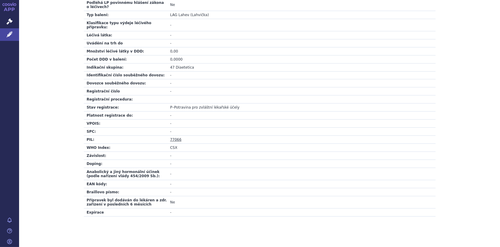
click at [175, 137] on link "77066" at bounding box center [175, 139] width 11 height 4
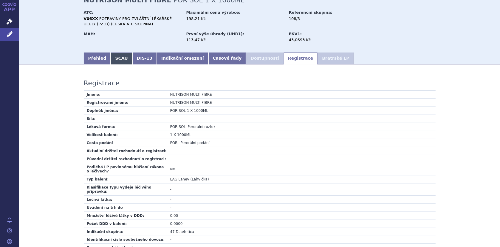
scroll to position [0, 0]
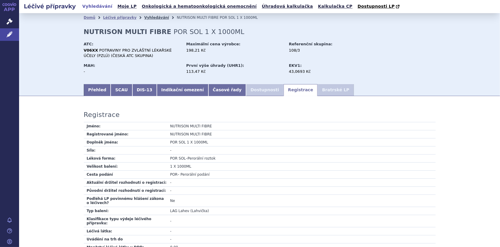
click at [144, 19] on link "Vyhledávání" at bounding box center [156, 17] width 25 height 4
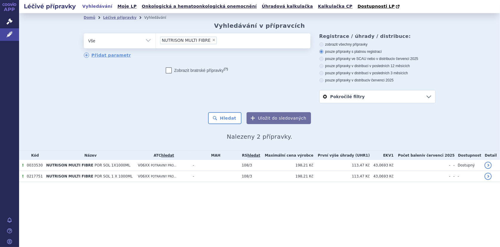
click at [212, 39] on span "×" at bounding box center [214, 40] width 4 height 4
click at [156, 39] on select "NUTRISON MULTI FIBRE" at bounding box center [155, 40] width 0 height 15
select select
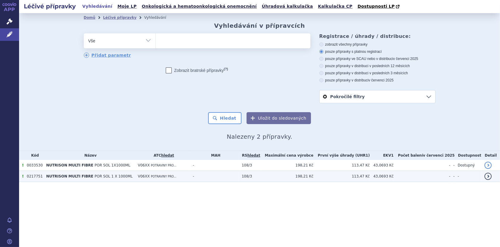
click at [74, 174] on span "NUTRISON MULTI FIBRE" at bounding box center [69, 176] width 47 height 4
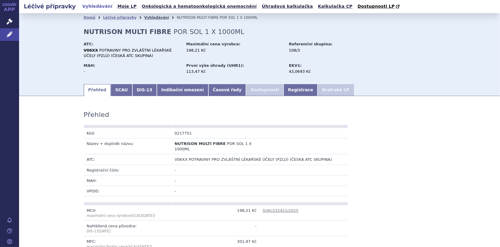
click at [144, 16] on link "Vyhledávání" at bounding box center [156, 17] width 25 height 4
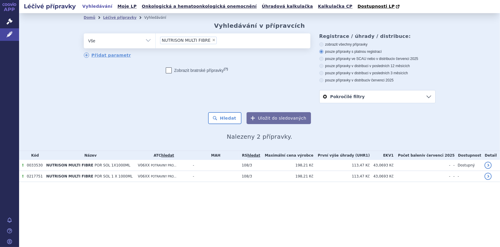
click at [212, 39] on span "×" at bounding box center [214, 40] width 4 height 4
click at [156, 39] on select "NUTRISON MULTI FIBRE" at bounding box center [155, 40] width 0 height 15
select select
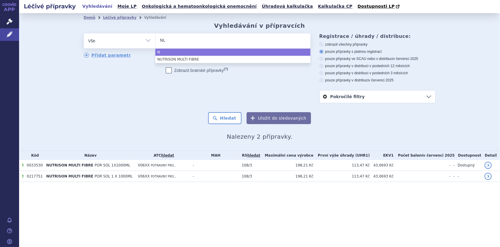
type input "NUT"
type input "NUTRI"
type input "NUTRID"
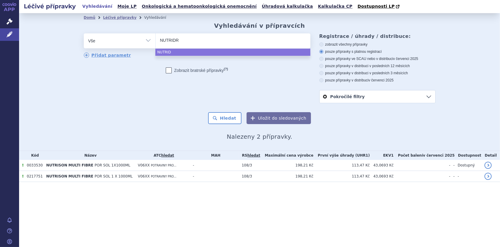
type input "NUTRIDRI"
type input "NUTRIDRINK"
type input "NUTRIDRINK PR"
type input "NUTRIDRINK PROT"
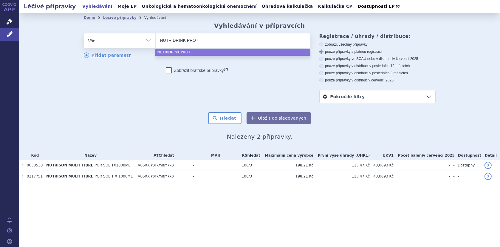
type input "NUTRIDRINK PROTE"
type input "NUTRIDRINK PROTEIN"
select select "NUTRIDRINK PROTEIN"
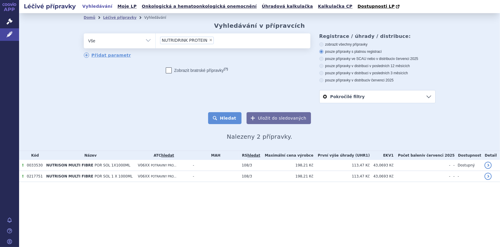
click at [228, 118] on button "Hledat" at bounding box center [225, 118] width 34 height 12
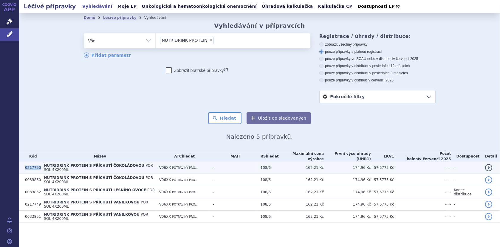
drag, startPoint x: 24, startPoint y: 165, endPoint x: 38, endPoint y: 165, distance: 13.4
click at [38, 165] on td "0217750" at bounding box center [31, 168] width 19 height 12
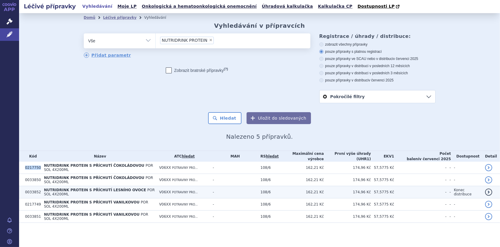
copy td "0217750"
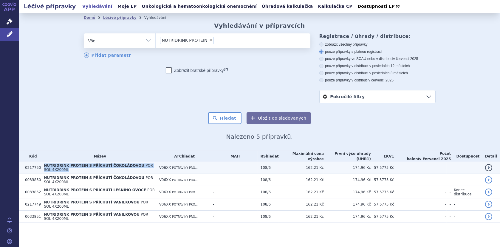
drag, startPoint x: 43, startPoint y: 164, endPoint x: 159, endPoint y: 170, distance: 116.3
click at [156, 170] on td "NUTRIDRINK PROTEIN S PŘÍCHUTÍ ČOKOLÁDOVOU POR SOL 4X200ML" at bounding box center [98, 168] width 115 height 12
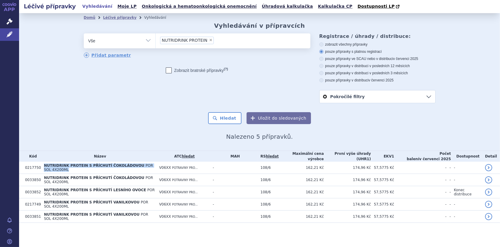
copy td "NUTRIDRINK PROTEIN S PŘÍCHUTÍ ČOKOLÁDOVOU POR SOL 4X200ML"
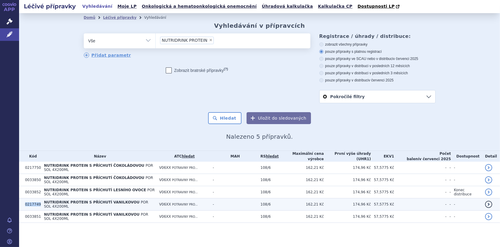
drag, startPoint x: 24, startPoint y: 197, endPoint x: 39, endPoint y: 197, distance: 14.3
click at [39, 198] on td "0217749" at bounding box center [31, 204] width 19 height 12
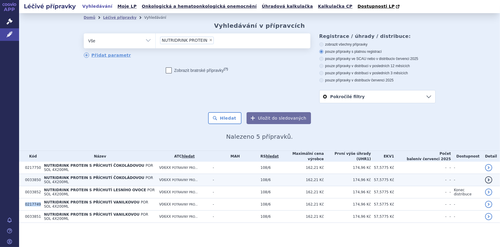
copy td "0217749"
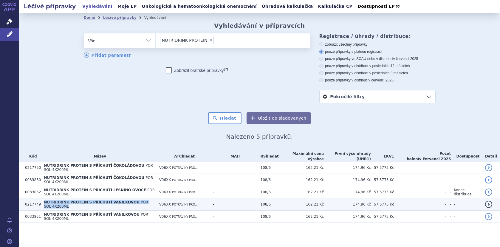
drag, startPoint x: 43, startPoint y: 197, endPoint x: 160, endPoint y: 200, distance: 117.1
click at [156, 200] on td "NUTRIDRINK PROTEIN S PŘÍCHUTÍ VANILKOVOU POR SOL 4X200ML" at bounding box center [98, 204] width 115 height 12
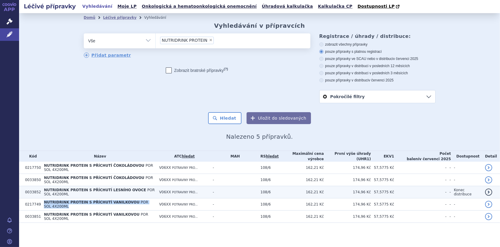
copy td "NUTRIDRINK PROTEIN S PŘÍCHUTÍ VANILKOVOU POR SOL 4X200ML"
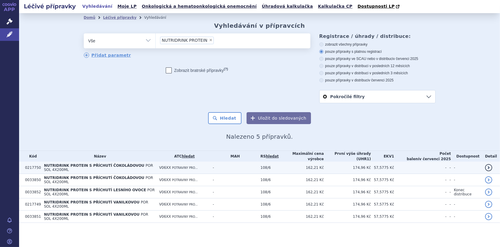
click at [86, 165] on span "NUTRIDRINK PROTEIN S PŘÍCHUTÍ ČOKOLÁDOVOU" at bounding box center [94, 165] width 100 height 4
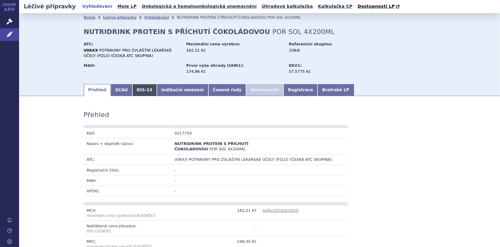
drag, startPoint x: 113, startPoint y: 90, endPoint x: 129, endPoint y: 91, distance: 16.1
click at [113, 90] on link "SCAU" at bounding box center [121, 90] width 21 height 12
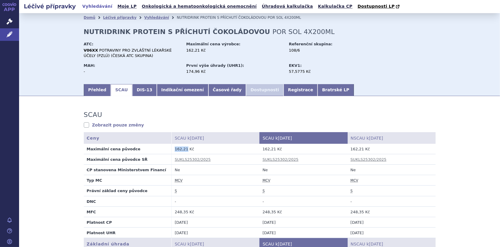
drag, startPoint x: 173, startPoint y: 150, endPoint x: 183, endPoint y: 150, distance: 9.9
click at [183, 150] on td "162,21 Kč" at bounding box center [216, 149] width 88 height 10
copy td "162,21"
click at [92, 88] on link "Přehled" at bounding box center [97, 90] width 27 height 12
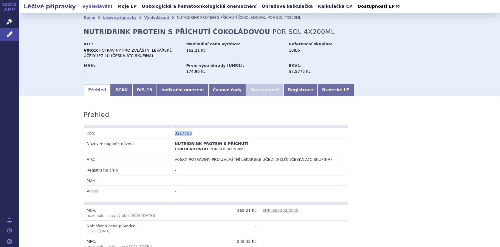
drag, startPoint x: 188, startPoint y: 134, endPoint x: 172, endPoint y: 135, distance: 16.8
click at [172, 135] on td "0217750" at bounding box center [216, 133] width 88 height 10
copy td "0217750"
click at [150, 18] on link "Vyhledávání" at bounding box center [156, 17] width 25 height 4
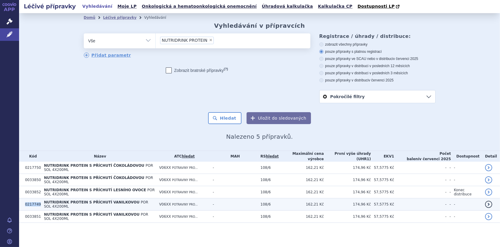
drag, startPoint x: 25, startPoint y: 197, endPoint x: 39, endPoint y: 197, distance: 14.0
click at [39, 198] on tr "0217749 NUTRIDRINK PROTEIN S PŘÍCHUTÍ VANILKOVOU POR SOL 4X200ML V06XX POTRAVIN…" at bounding box center [259, 204] width 481 height 12
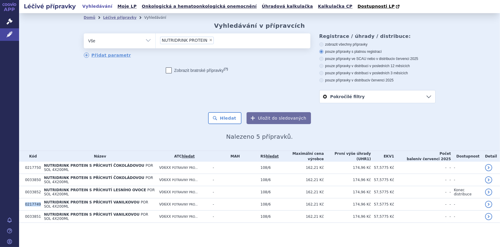
copy tr "0217749"
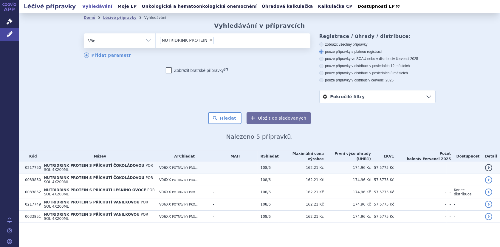
drag, startPoint x: 54, startPoint y: 165, endPoint x: 58, endPoint y: 165, distance: 4.2
click at [54, 165] on span "NUTRIDRINK PROTEIN S PŘÍCHUTÍ ČOKOLÁDOVOU" at bounding box center [94, 165] width 100 height 4
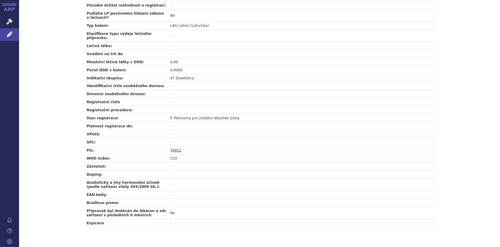
scroll to position [166, 0]
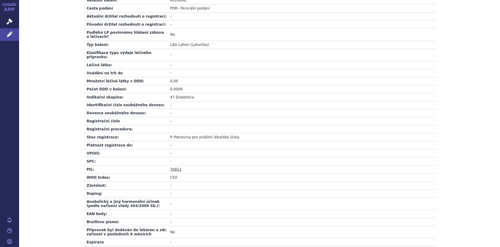
click at [175, 135] on td "P – Potravina pro zvláštní lékařské účely" at bounding box center [301, 137] width 268 height 8
click at [171, 167] on link "76812" at bounding box center [175, 169] width 11 height 4
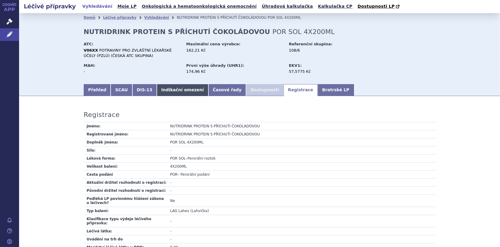
scroll to position [0, 0]
drag, startPoint x: 117, startPoint y: 90, endPoint x: 121, endPoint y: 90, distance: 3.6
click at [117, 90] on link "SCAU" at bounding box center [121, 90] width 21 height 12
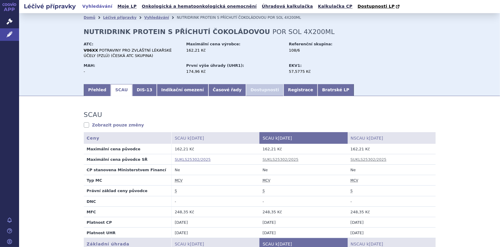
click at [179, 159] on link "SUKLS25302/2025" at bounding box center [193, 159] width 36 height 4
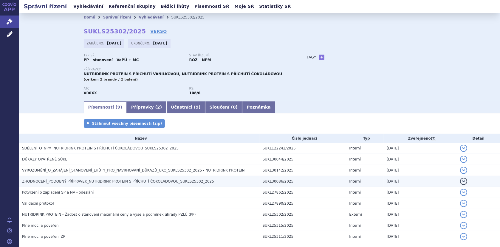
click at [96, 179] on span "ZHODNOCENÍ_PODOBNÝ PŘÍPRAVEK_NUTRIDRINK PROTEIN S PŘÍCHUTÍ ČOKOLÁDOVOU_SUKLS253…" at bounding box center [118, 181] width 192 height 4
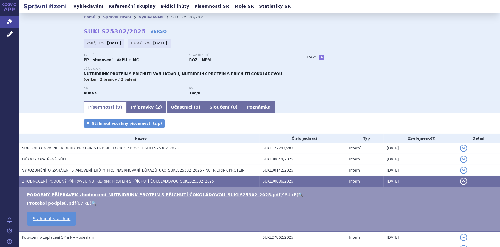
click at [298, 193] on link "🔍" at bounding box center [300, 194] width 5 height 5
click at [139, 16] on link "Vyhledávání" at bounding box center [151, 17] width 25 height 4
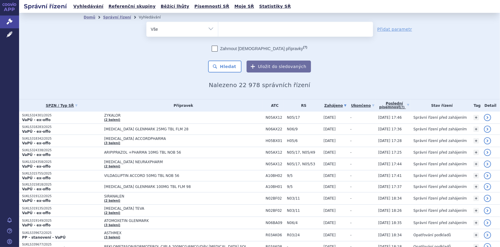
click at [233, 28] on ul at bounding box center [295, 28] width 155 height 13
click at [218, 28] on select at bounding box center [218, 28] width 0 height 15
click at [7, 35] on icon at bounding box center [10, 34] width 6 height 6
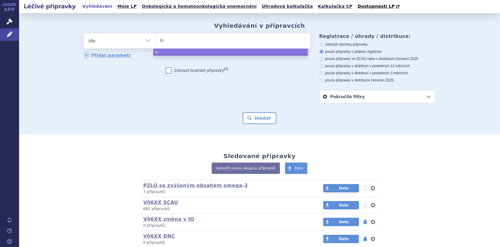
type input "mI"
type input "mIL"
type input "mILUP"
type input "mILUPA"
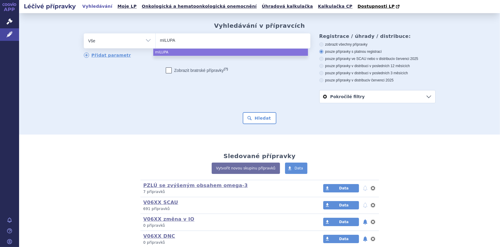
type input "mILUPA u"
type input "mILUPA uc"
type input "mILUPA ucd"
select select "mILUPA ucd"
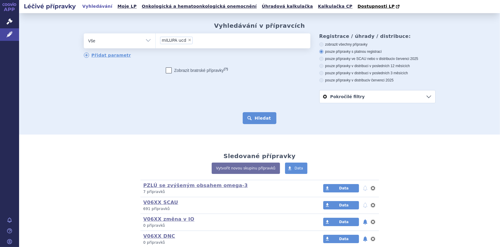
click at [262, 120] on button "Hledat" at bounding box center [260, 118] width 34 height 12
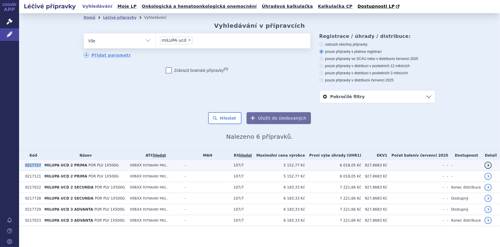
drag, startPoint x: 24, startPoint y: 165, endPoint x: 41, endPoint y: 165, distance: 17.0
click at [41, 165] on tr "0217727 MILUPA UCD 2 PRIMA POR PLV 1X500G V06XX POTRAVINY PRO... - 107/7 5 152,…" at bounding box center [259, 165] width 481 height 11
copy tr "0217727"
click at [114, 167] on td "MILUPA UCD 2 PRIMA POR PLV 1X500G" at bounding box center [83, 165] width 85 height 11
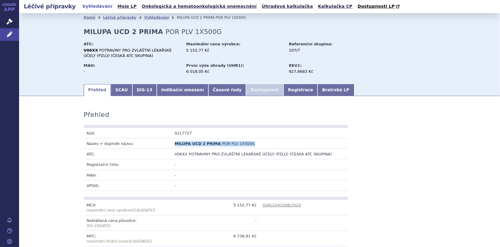
drag, startPoint x: 173, startPoint y: 144, endPoint x: 248, endPoint y: 144, distance: 75.1
click at [248, 144] on td "MILUPA UCD 2 PRIMA POR PLV 1X500G" at bounding box center [216, 143] width 88 height 10
copy td "MILUPA UCD 2 PRIMA POR PLV 1X500G"
click at [144, 16] on link "Vyhledávání" at bounding box center [156, 17] width 25 height 4
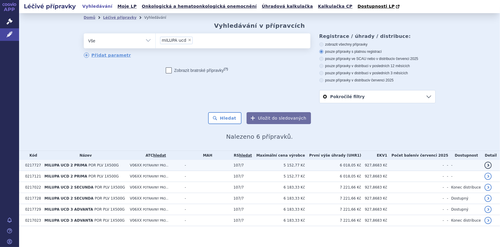
scroll to position [3, 0]
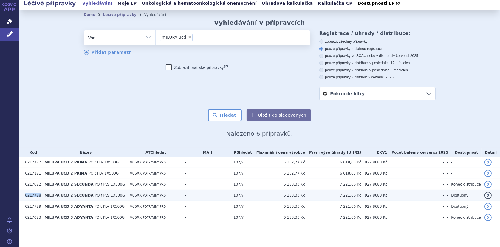
drag, startPoint x: 24, startPoint y: 194, endPoint x: 43, endPoint y: 194, distance: 18.5
click at [43, 194] on tr "0217728 MILUPA UCD 2 SECUNDA POR PLV 1X500G V06XX POTRAVINY PRO... - 107/7 6 18…" at bounding box center [259, 195] width 481 height 11
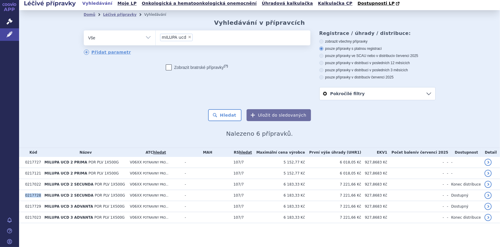
copy tr "0217728"
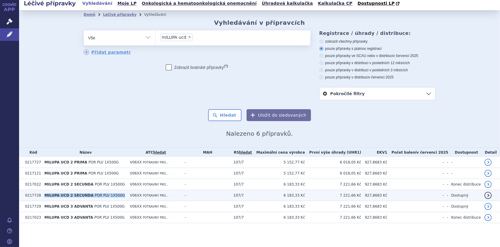
drag, startPoint x: 117, startPoint y: 195, endPoint x: 44, endPoint y: 195, distance: 73.6
click at [44, 195] on td "MILUPA UCD 2 SECUNDA POR PLV 1X500G" at bounding box center [83, 195] width 85 height 11
copy td "MILUPA UCD 2 SECUNDA POR PLV 1X500G"
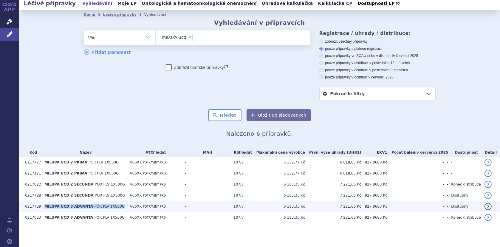
drag, startPoint x: 45, startPoint y: 206, endPoint x: 117, endPoint y: 206, distance: 71.8
click at [117, 206] on td "MILUPA UCD 3 ADVANTA POR PLV 1X500G" at bounding box center [83, 206] width 85 height 11
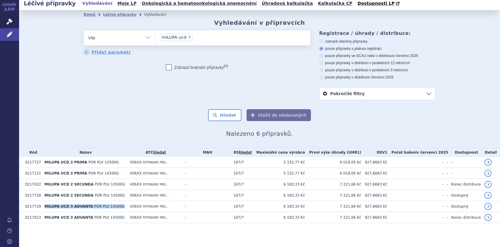
copy td "MILUPA UCD 3 ADVANTA POR PLV 1X500G"
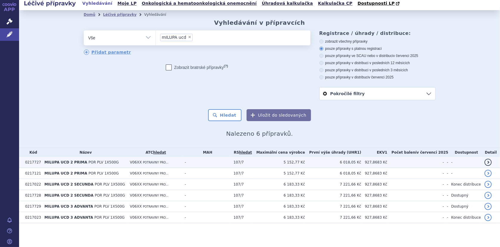
click at [74, 163] on span "MILUPA UCD 2 PRIMA" at bounding box center [65, 162] width 43 height 4
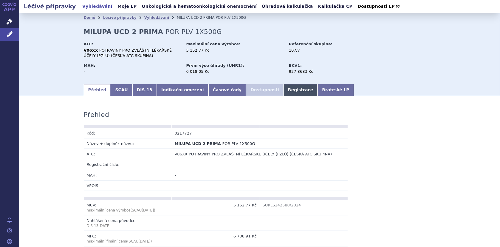
click at [283, 92] on link "Registrace" at bounding box center [300, 90] width 34 height 12
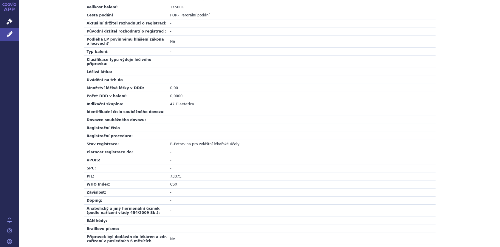
scroll to position [196, 0]
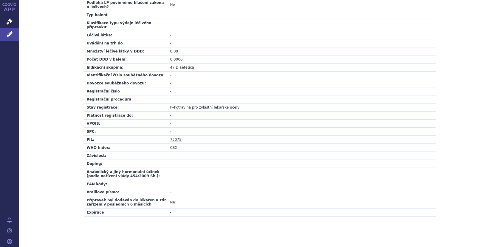
click at [171, 137] on link "73075" at bounding box center [175, 139] width 11 height 4
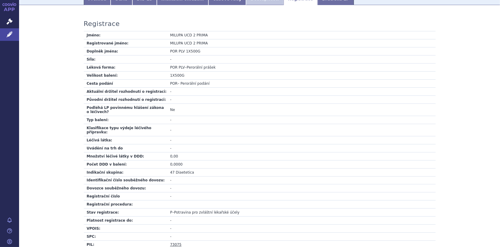
scroll to position [77, 0]
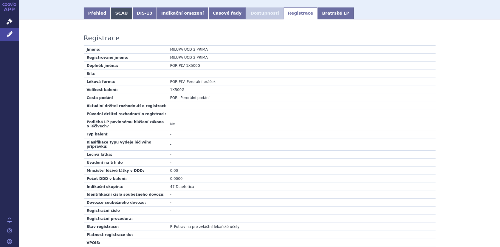
click at [112, 15] on link "SCAU" at bounding box center [121, 13] width 21 height 12
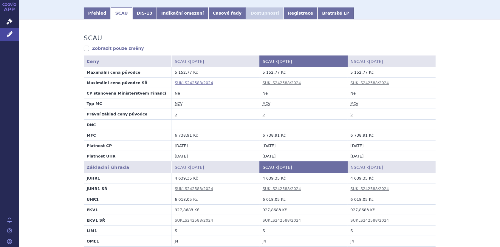
drag, startPoint x: 196, startPoint y: 82, endPoint x: 200, endPoint y: 80, distance: 4.1
click at [195, 81] on link "SUKLS242588/2024" at bounding box center [194, 82] width 38 height 4
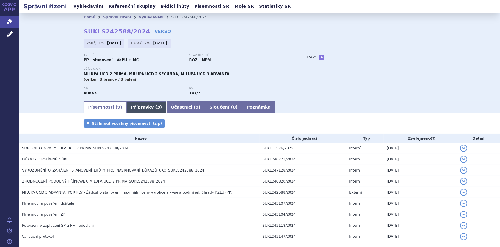
click at [131, 106] on link "Přípravky ( 3 )" at bounding box center [147, 107] width 40 height 12
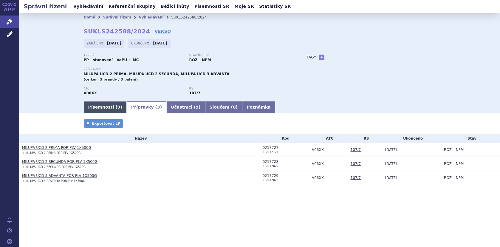
click at [103, 105] on link "Písemnosti ( 9 )" at bounding box center [105, 107] width 43 height 12
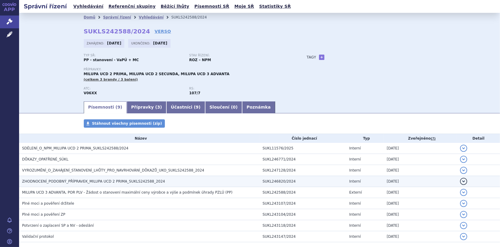
click at [66, 180] on span "ZHODNOCENÍ_PODOBNÝ_PŘÍPRAVEK_MILUPA UCD 2 PRIMA_SUKLS242588_2024" at bounding box center [93, 181] width 143 height 4
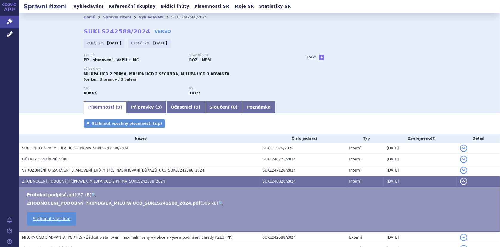
click at [218, 201] on link "🔍" at bounding box center [220, 203] width 5 height 5
click at [139, 16] on link "Vyhledávání" at bounding box center [151, 17] width 25 height 4
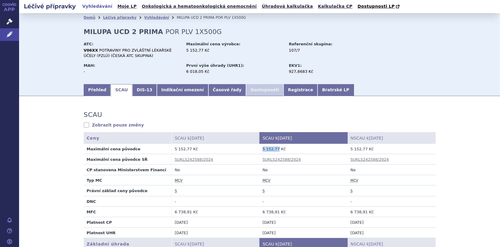
drag, startPoint x: 260, startPoint y: 149, endPoint x: 274, endPoint y: 149, distance: 14.3
click at [274, 149] on td "5 152,77 Kč" at bounding box center [304, 149] width 88 height 10
copy td "5 152,77"
drag, startPoint x: 145, startPoint y: 18, endPoint x: 152, endPoint y: 18, distance: 6.9
click at [145, 18] on link "Vyhledávání" at bounding box center [156, 17] width 25 height 4
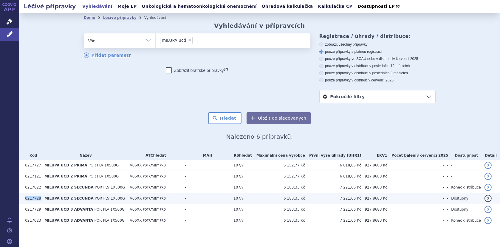
drag, startPoint x: 24, startPoint y: 198, endPoint x: 40, endPoint y: 199, distance: 15.6
click at [40, 199] on td "0217728" at bounding box center [31, 198] width 19 height 11
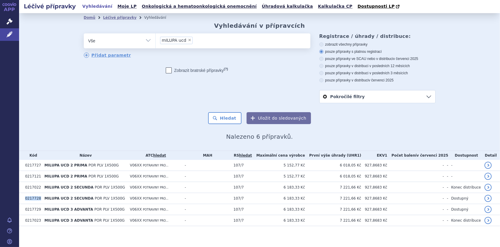
copy td "0217728"
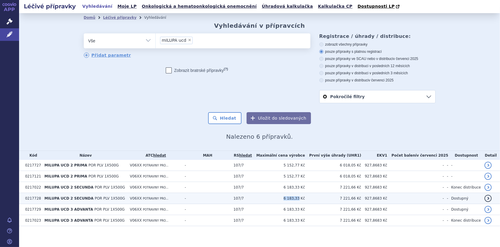
drag, startPoint x: 291, startPoint y: 198, endPoint x: 305, endPoint y: 200, distance: 14.5
click at [305, 200] on td "6 183,33 Kč" at bounding box center [278, 198] width 53 height 11
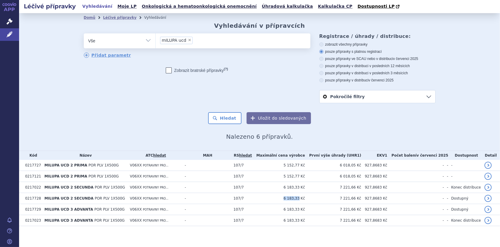
copy td "6 183,33"
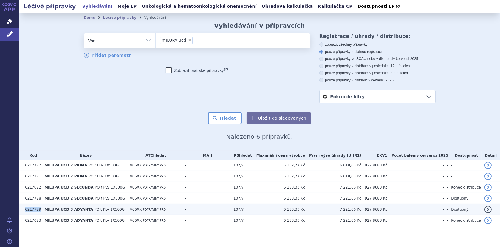
drag, startPoint x: 23, startPoint y: 209, endPoint x: 39, endPoint y: 208, distance: 15.8
click at [39, 208] on td "0217729" at bounding box center [31, 209] width 19 height 11
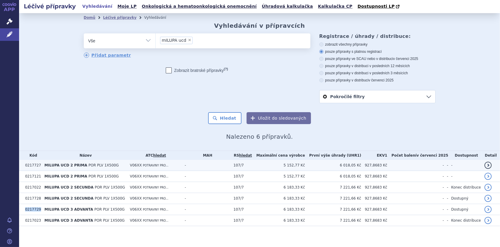
copy td "0217729"
